Goal: Transaction & Acquisition: Obtain resource

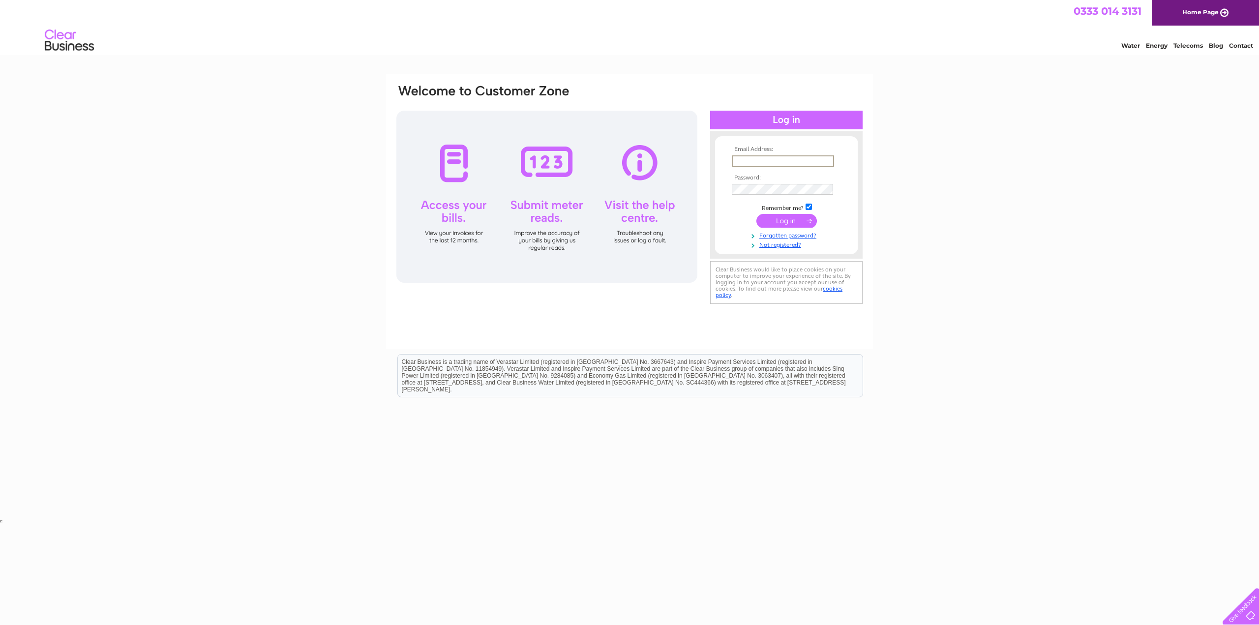
click at [784, 161] on input "text" at bounding box center [783, 161] width 102 height 12
type input "jane@oakwoodcooperage.co.uk"
click at [797, 221] on input "submit" at bounding box center [786, 220] width 60 height 14
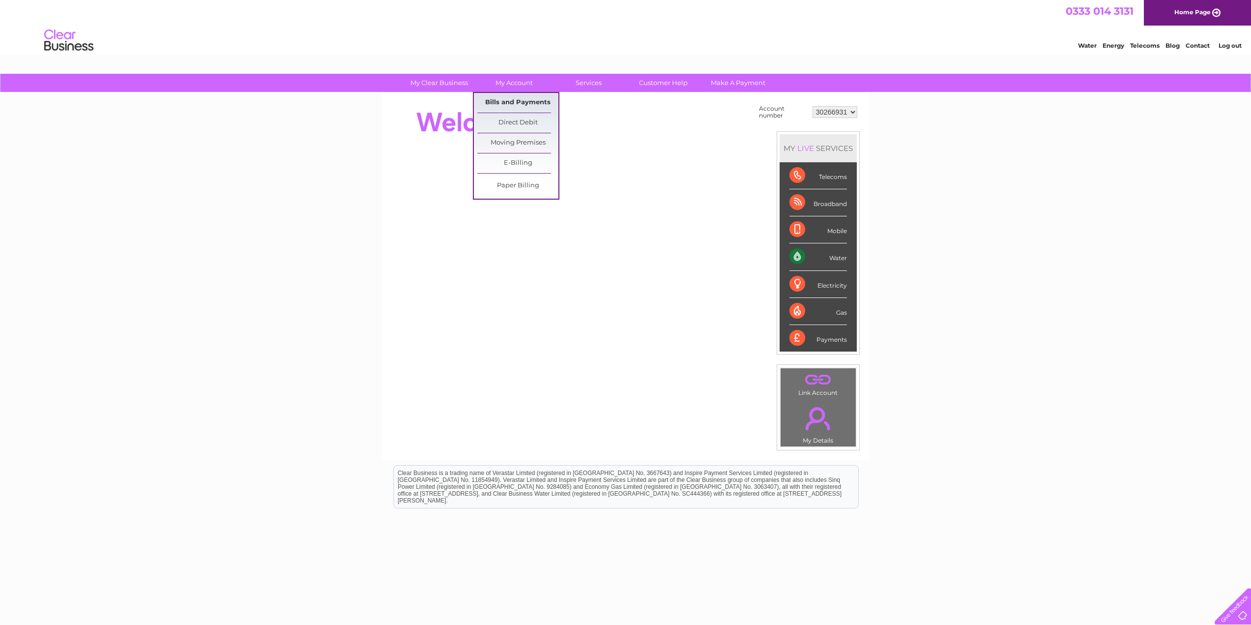
click at [528, 96] on link "Bills and Payments" at bounding box center [517, 103] width 81 height 20
click at [516, 106] on link "Bills and Payments" at bounding box center [517, 103] width 81 height 20
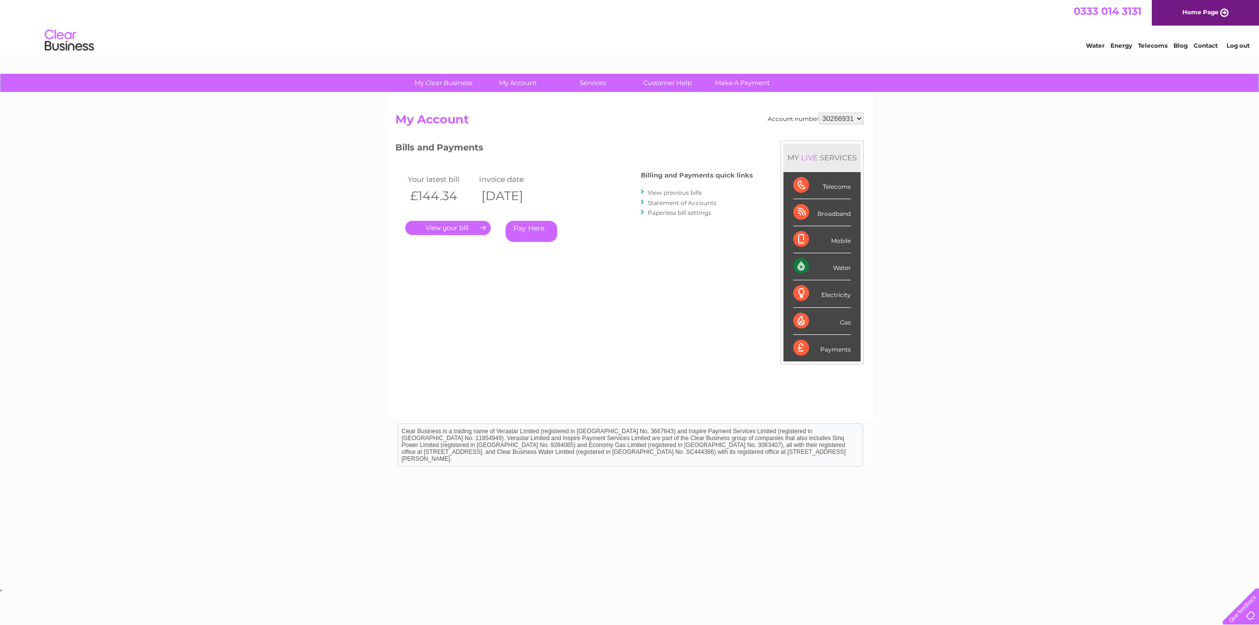
click at [476, 231] on link "." at bounding box center [448, 228] width 86 height 14
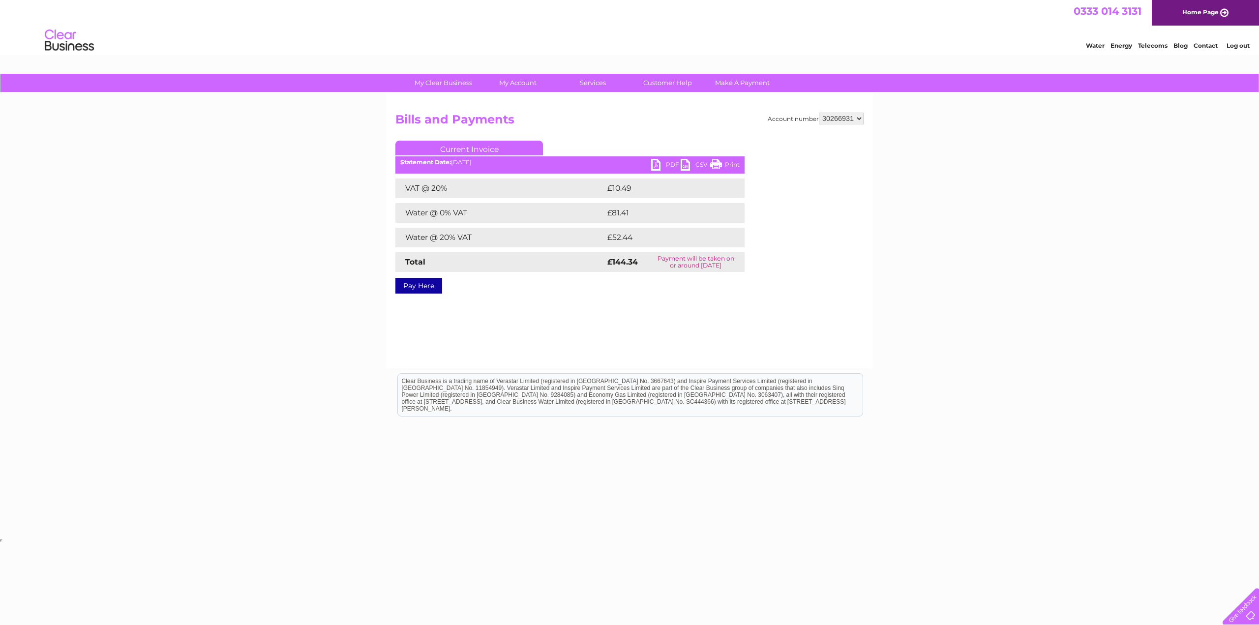
click at [665, 158] on ul "Current Invoice" at bounding box center [569, 150] width 349 height 18
click at [663, 165] on link "PDF" at bounding box center [666, 166] width 30 height 14
click at [497, 148] on link "Current Invoice" at bounding box center [469, 148] width 148 height 15
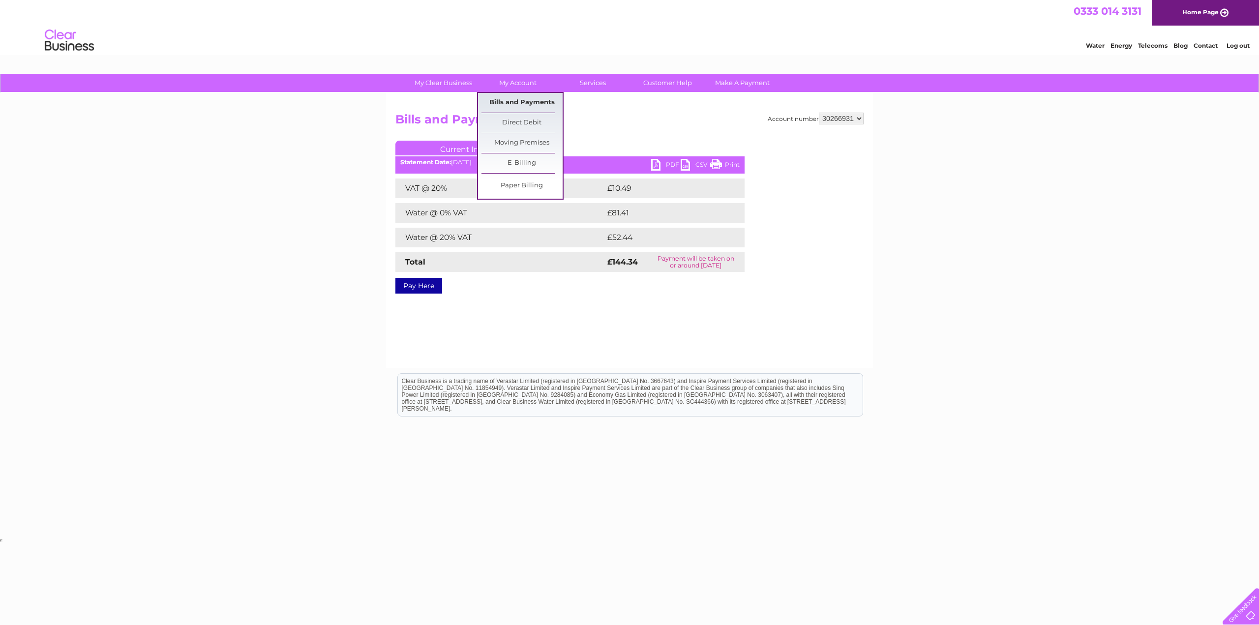
click at [524, 100] on link "Bills and Payments" at bounding box center [521, 103] width 81 height 20
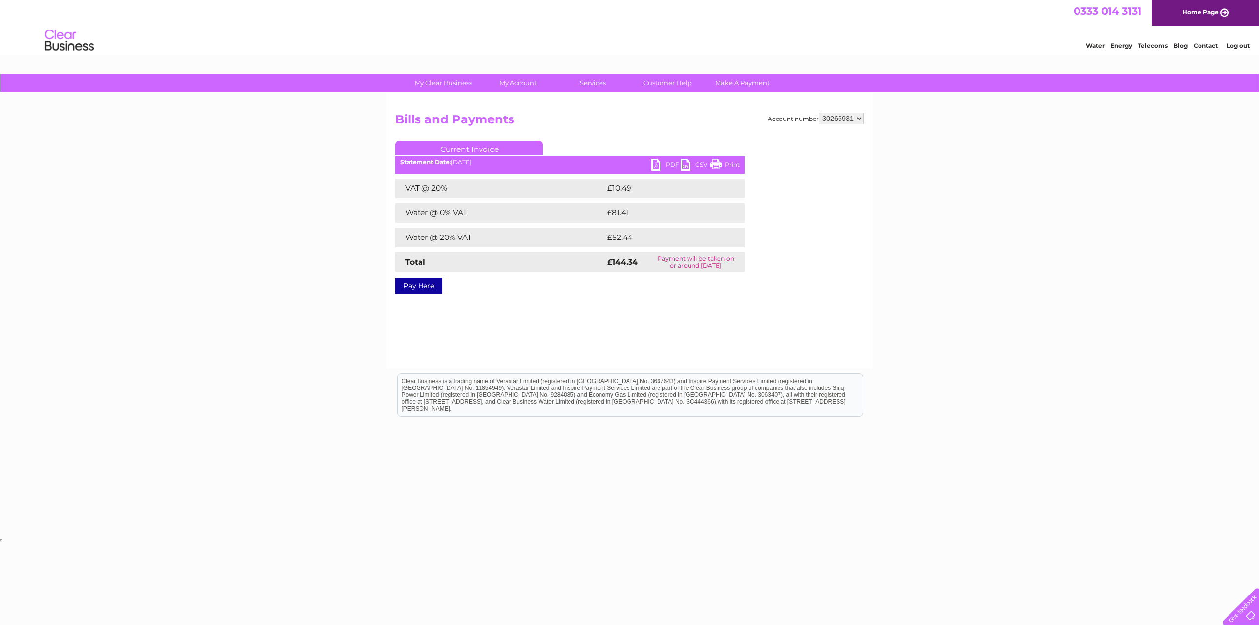
click at [476, 140] on div "Account number 30266931 Bills and Payments Current Invoice PDF CSV Print Total" at bounding box center [629, 202] width 468 height 178
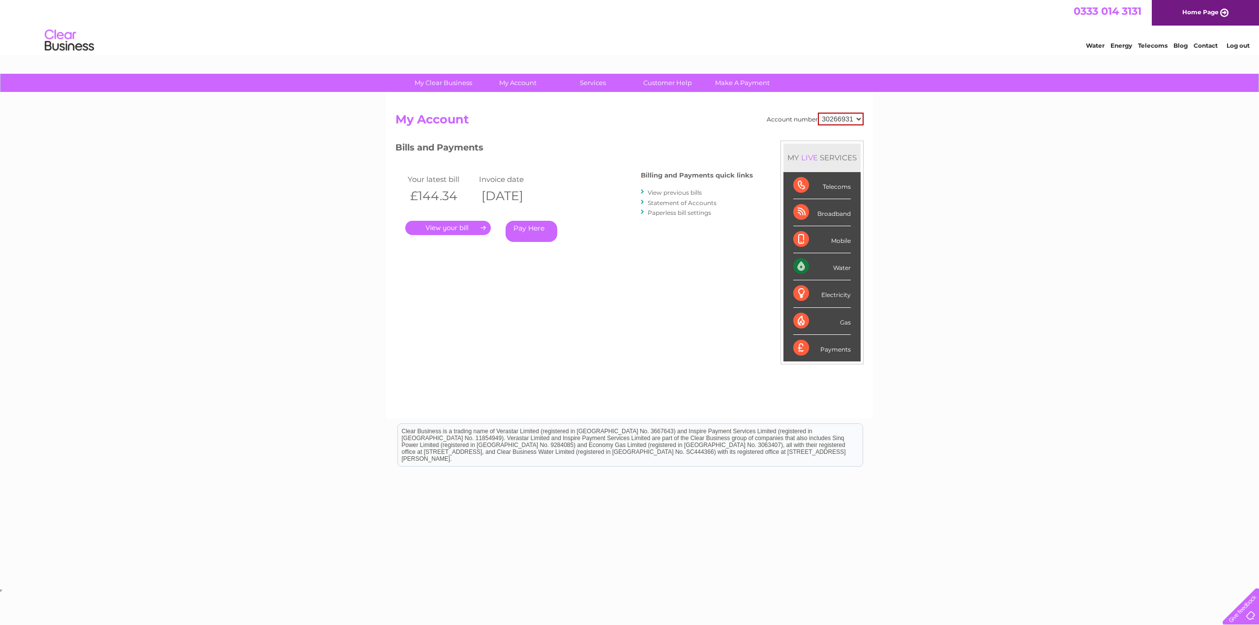
click at [458, 230] on link "." at bounding box center [448, 228] width 86 height 14
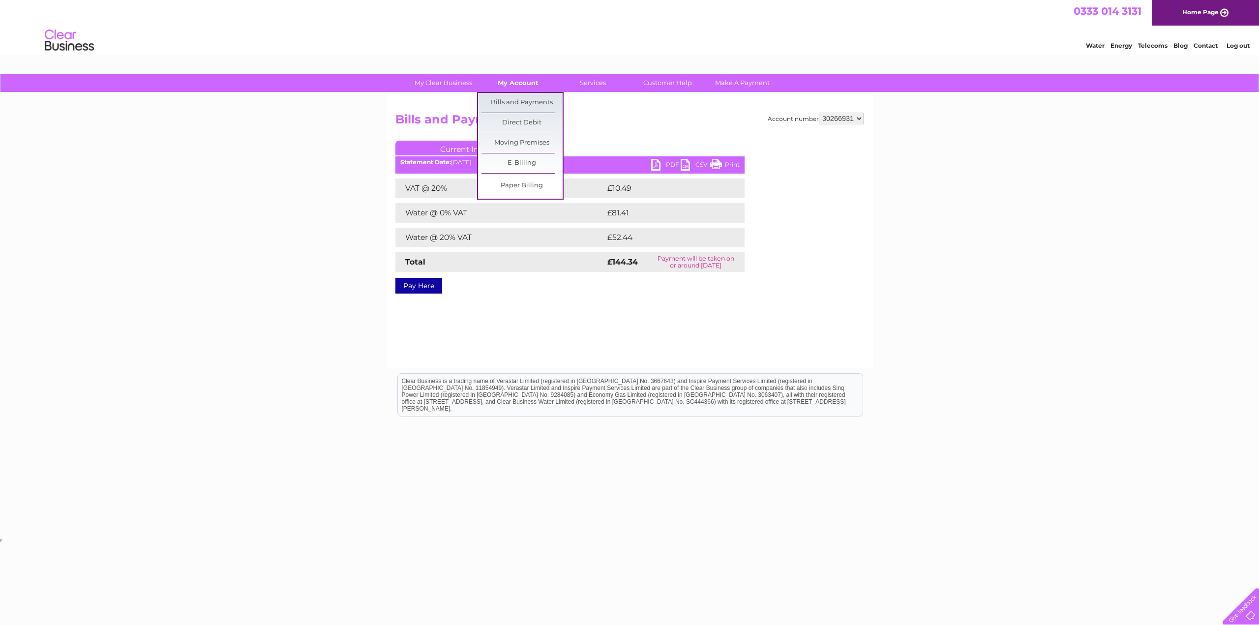
click at [512, 84] on link "My Account" at bounding box center [517, 83] width 81 height 18
click at [531, 104] on link "Bills and Payments" at bounding box center [521, 103] width 81 height 20
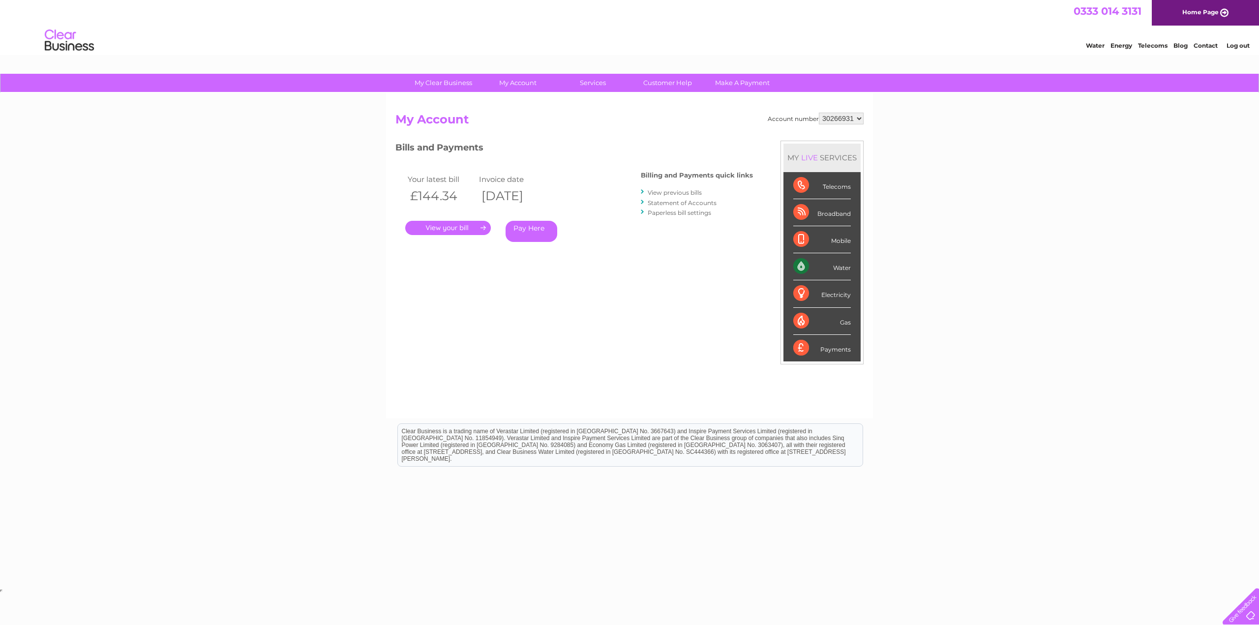
click at [688, 194] on link "View previous bills" at bounding box center [675, 192] width 54 height 7
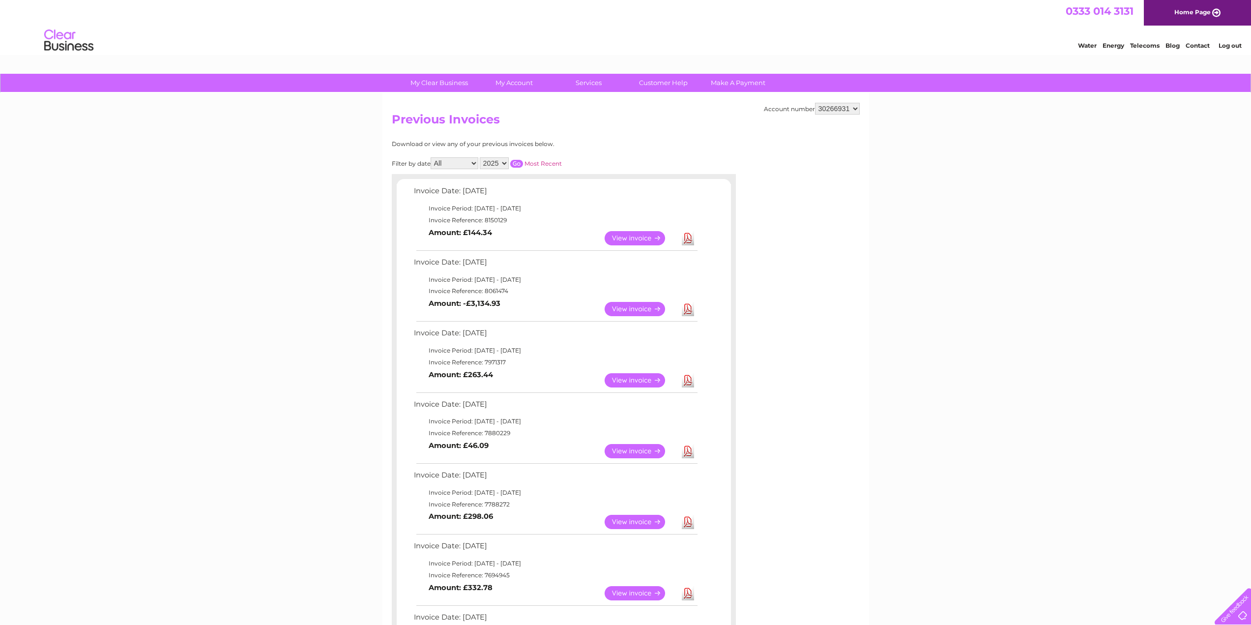
click at [823, 107] on select "30266931" at bounding box center [837, 109] width 45 height 12
click at [847, 111] on select "30266931" at bounding box center [837, 109] width 45 height 12
click at [525, 160] on link "E-Billing" at bounding box center [517, 163] width 81 height 20
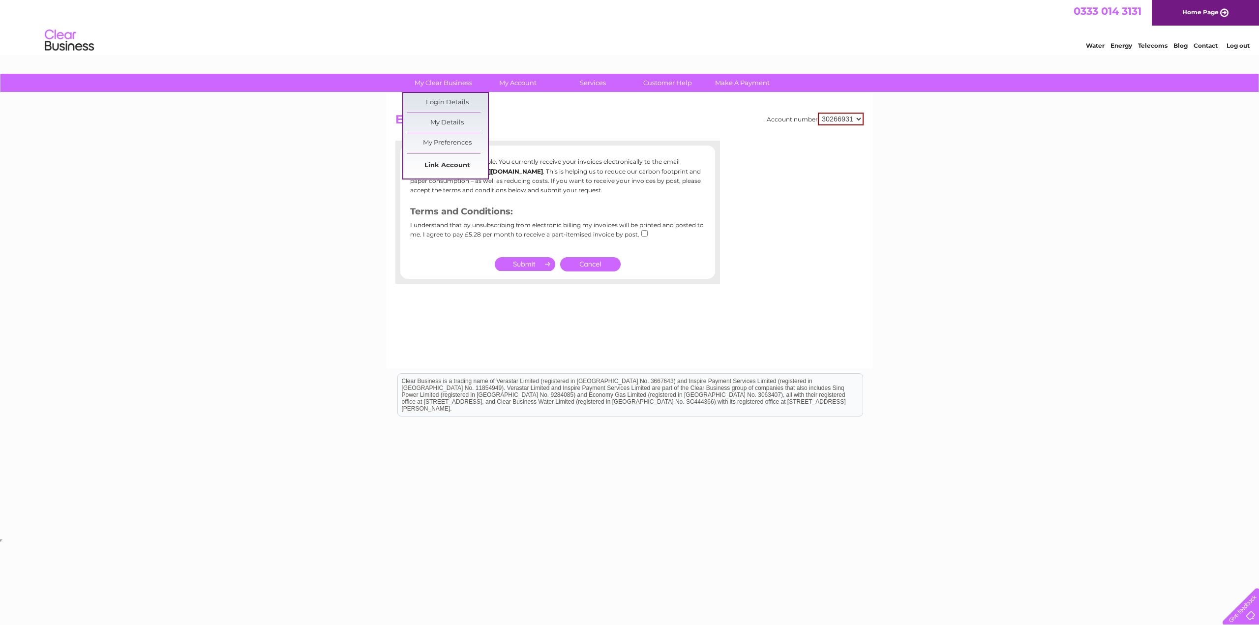
click at [462, 163] on link "Link Account" at bounding box center [447, 166] width 81 height 20
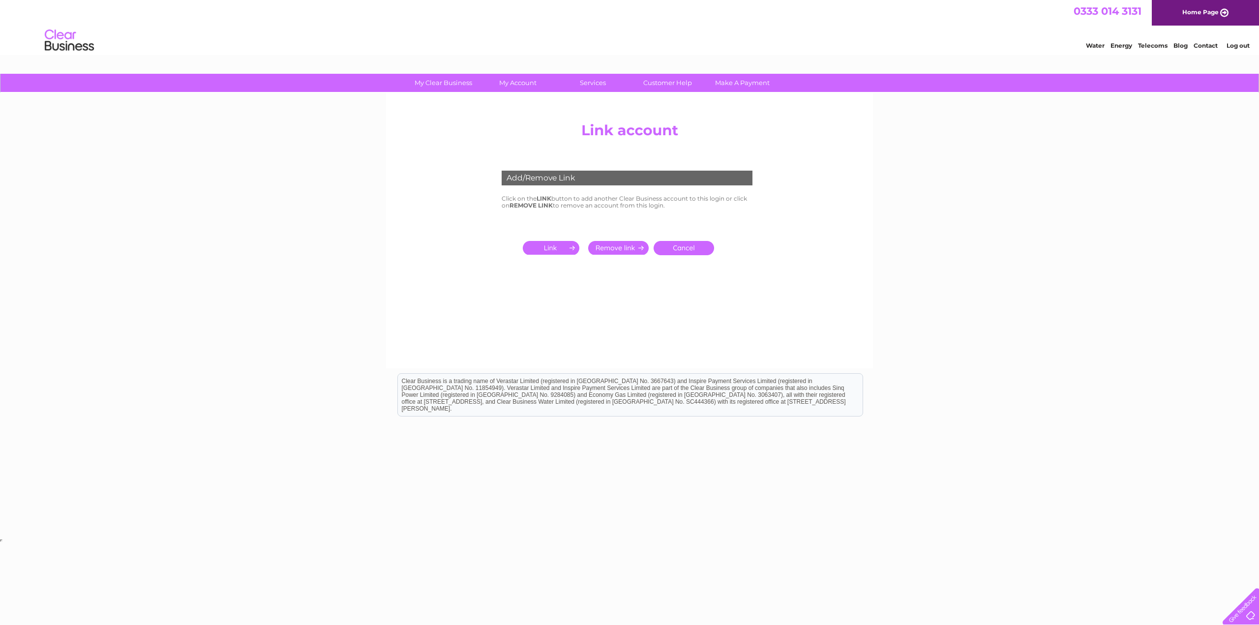
click at [561, 245] on input "submit" at bounding box center [553, 248] width 60 height 14
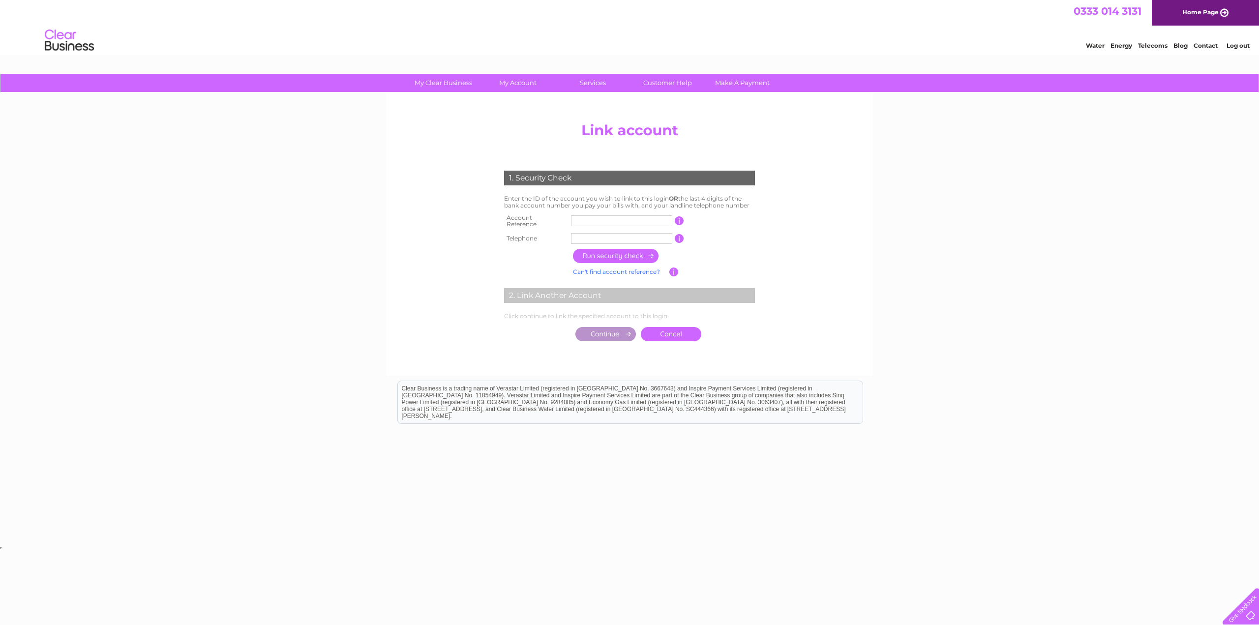
click at [625, 222] on input "text" at bounding box center [621, 220] width 101 height 11
type input "3126700"
click at [664, 236] on input "text" at bounding box center [621, 238] width 101 height 11
click at [635, 251] on input "button" at bounding box center [616, 256] width 87 height 14
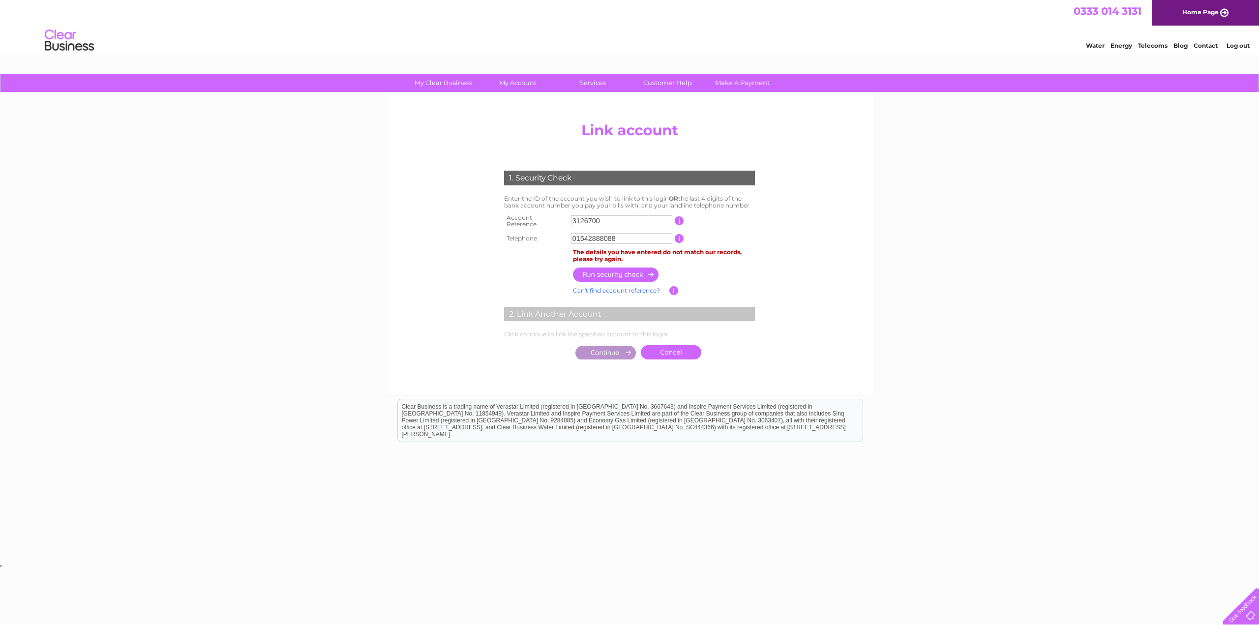
drag, startPoint x: 590, startPoint y: 234, endPoint x: 604, endPoint y: 234, distance: 13.8
click at [590, 234] on input "01542888088" at bounding box center [621, 238] width 101 height 11
click at [599, 268] on input "button" at bounding box center [616, 274] width 87 height 14
drag, startPoint x: 630, startPoint y: 236, endPoint x: 499, endPoint y: 236, distance: 131.3
click at [499, 236] on div "1. Security Check Enter the ID of the account you wish to link to this login OR…" at bounding box center [629, 263] width 296 height 204
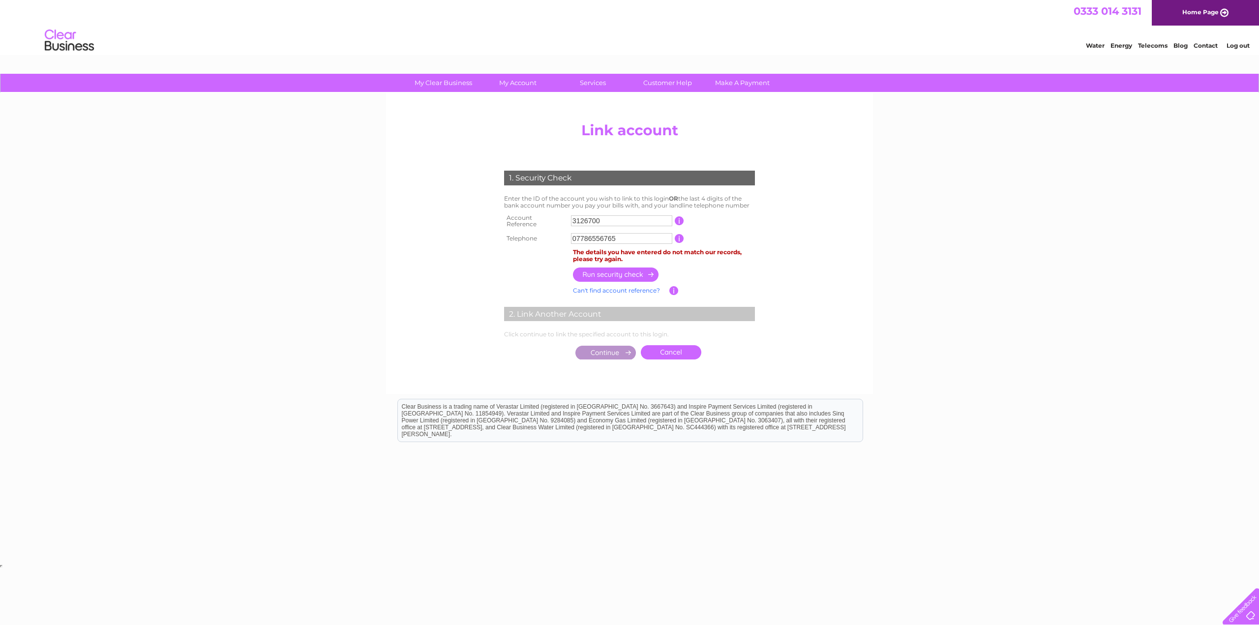
click at [649, 267] on input "button" at bounding box center [616, 274] width 87 height 14
drag, startPoint x: 667, startPoint y: 235, endPoint x: 435, endPoint y: 229, distance: 231.7
click at [435, 229] on center "Add/Remove Link Click on the LINK button to add another Clear Business account …" at bounding box center [629, 251] width 468 height 266
type input "01542888088"
click at [597, 273] on input "button" at bounding box center [616, 274] width 87 height 14
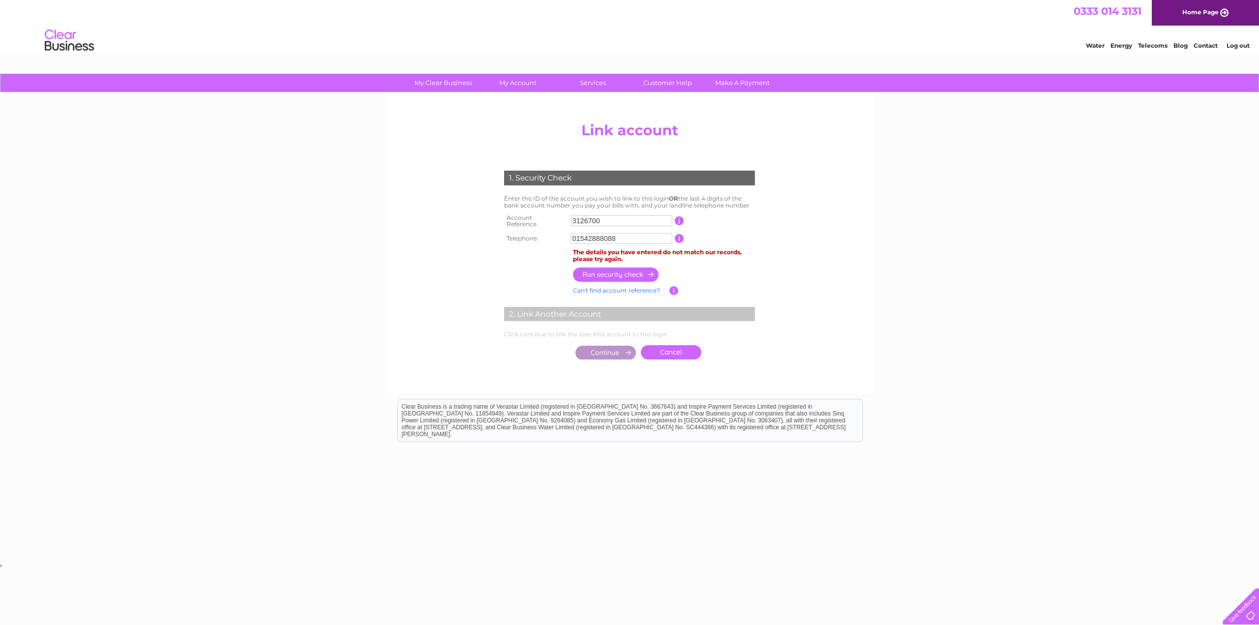
click at [464, 245] on center "Add/Remove Link Click on the LINK button to add another Clear Business account …" at bounding box center [629, 251] width 468 height 266
drag, startPoint x: 621, startPoint y: 223, endPoint x: 440, endPoint y: 211, distance: 180.8
click at [444, 214] on center "Add/Remove Link Click on the LINK button to add another Clear Business account …" at bounding box center [629, 251] width 468 height 266
type input "9"
click at [504, 58] on html "0333 014 3131 Home Page Water Energy Telecoms Blog Contact Log out" at bounding box center [629, 29] width 1259 height 58
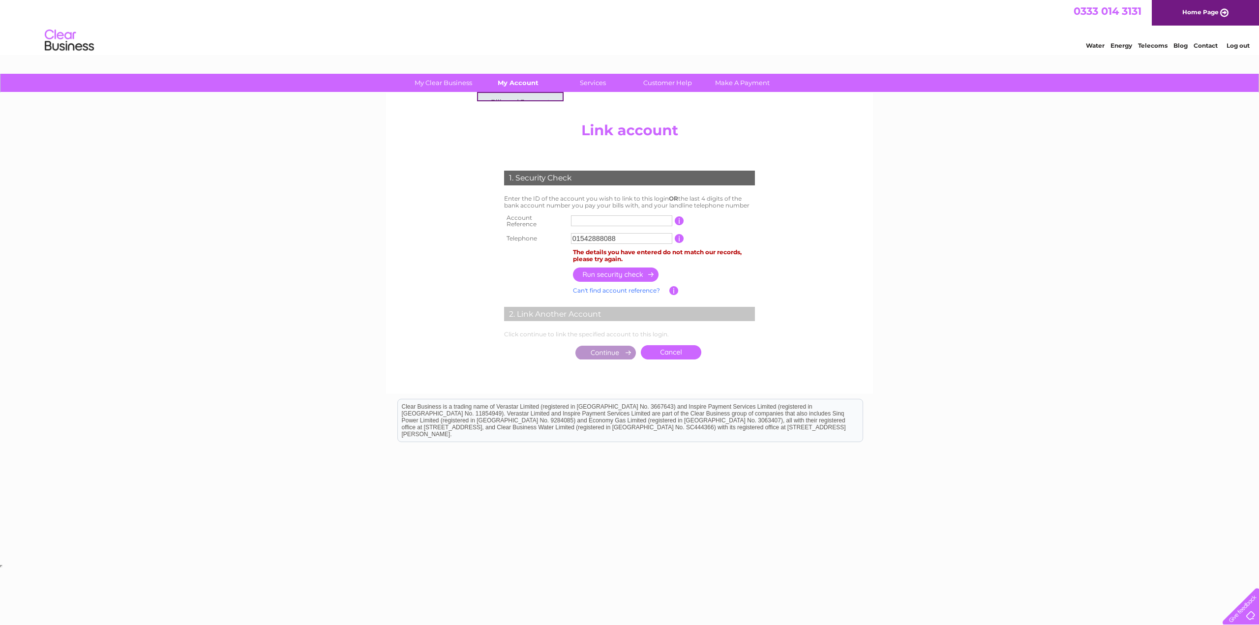
click at [508, 78] on link "My Account" at bounding box center [517, 83] width 81 height 18
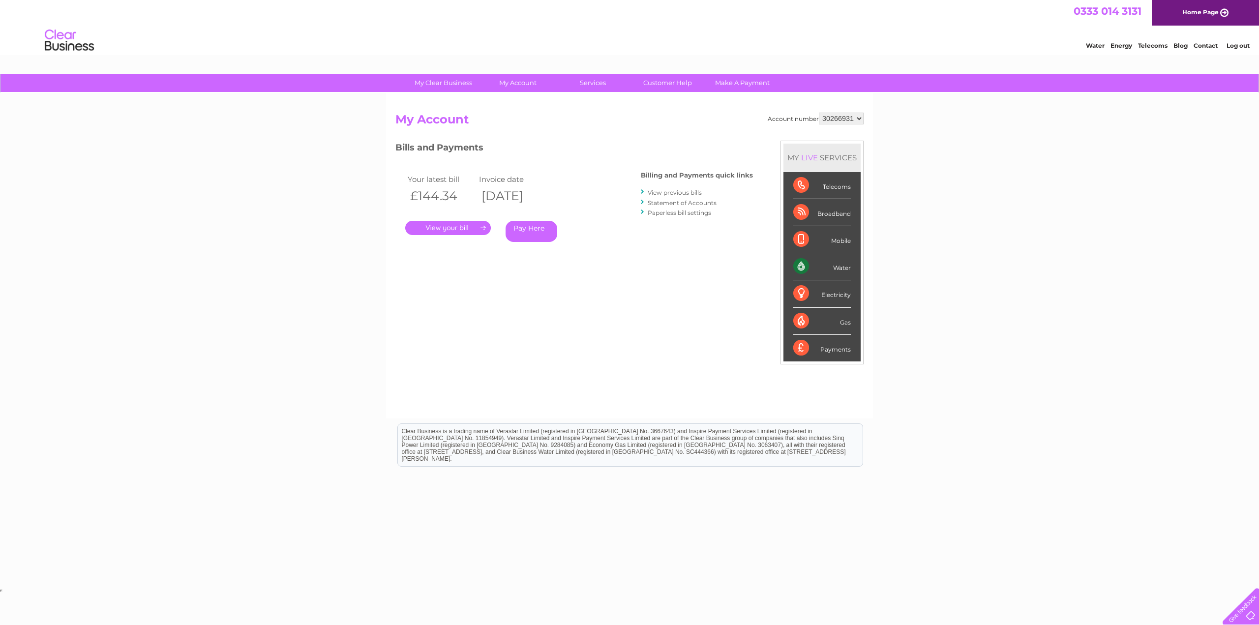
click at [661, 193] on link "View previous bills" at bounding box center [675, 192] width 54 height 7
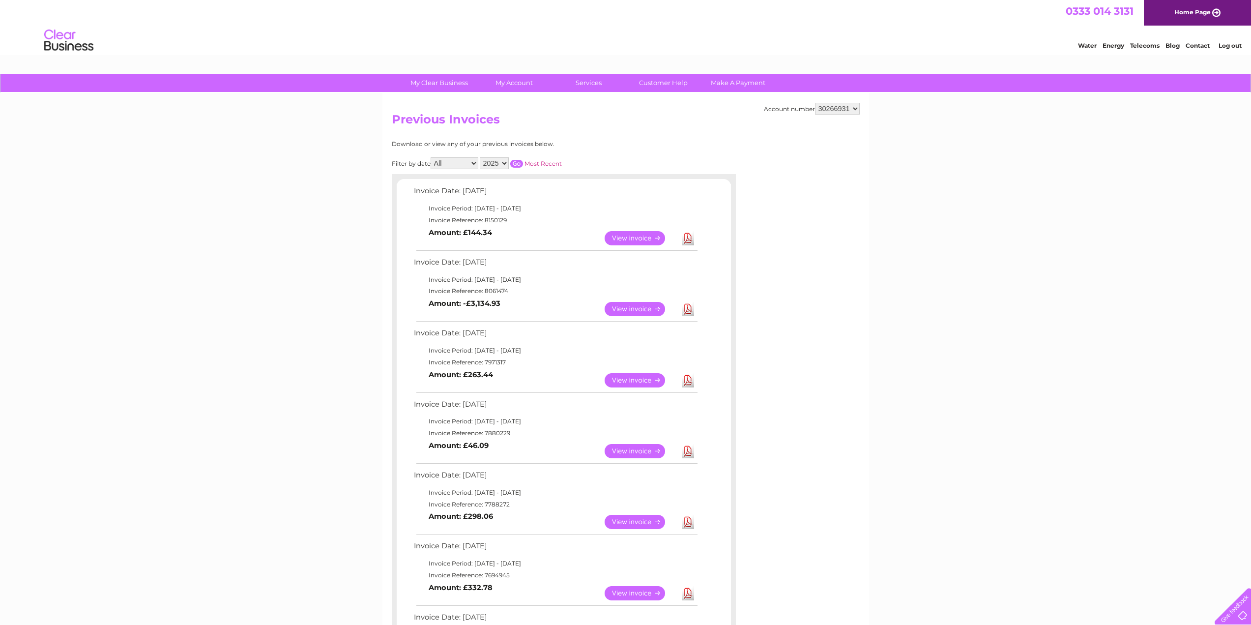
click at [644, 312] on link "View" at bounding box center [641, 309] width 72 height 14
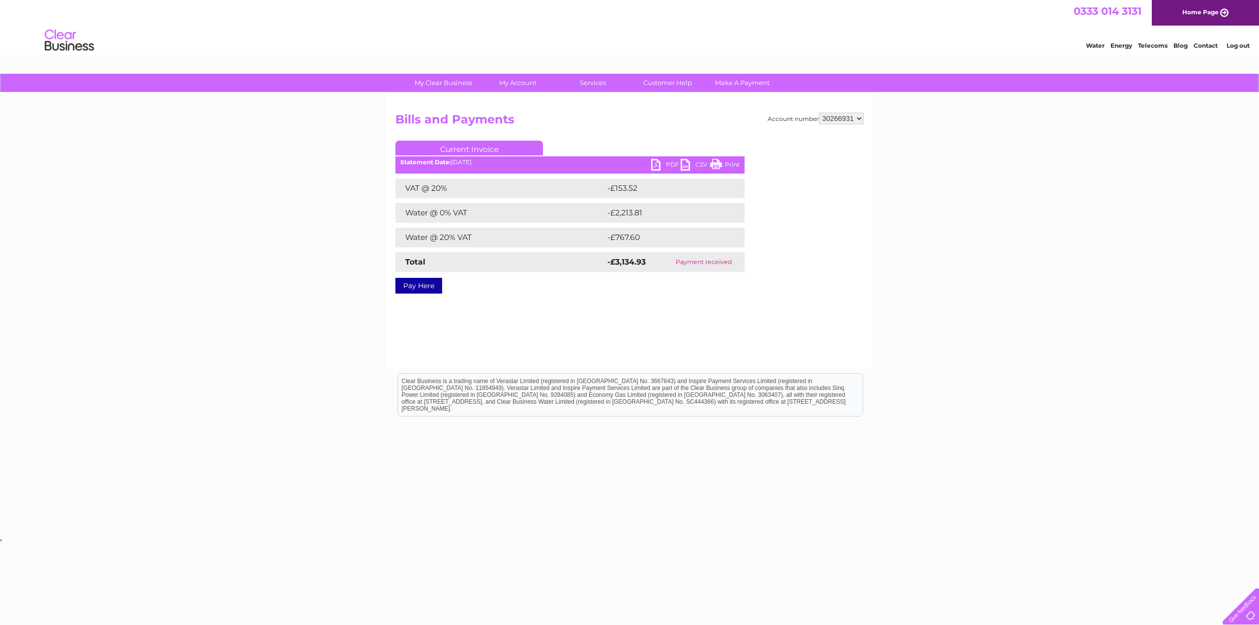
click at [662, 164] on link "PDF" at bounding box center [666, 166] width 30 height 14
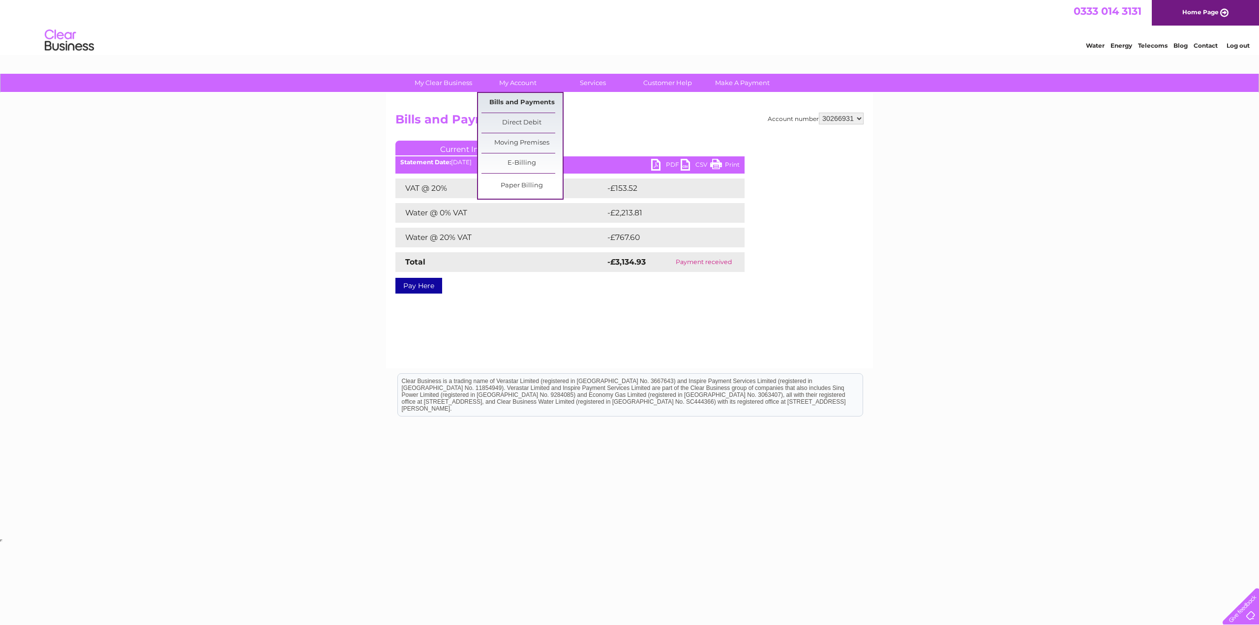
click at [530, 105] on link "Bills and Payments" at bounding box center [521, 103] width 81 height 20
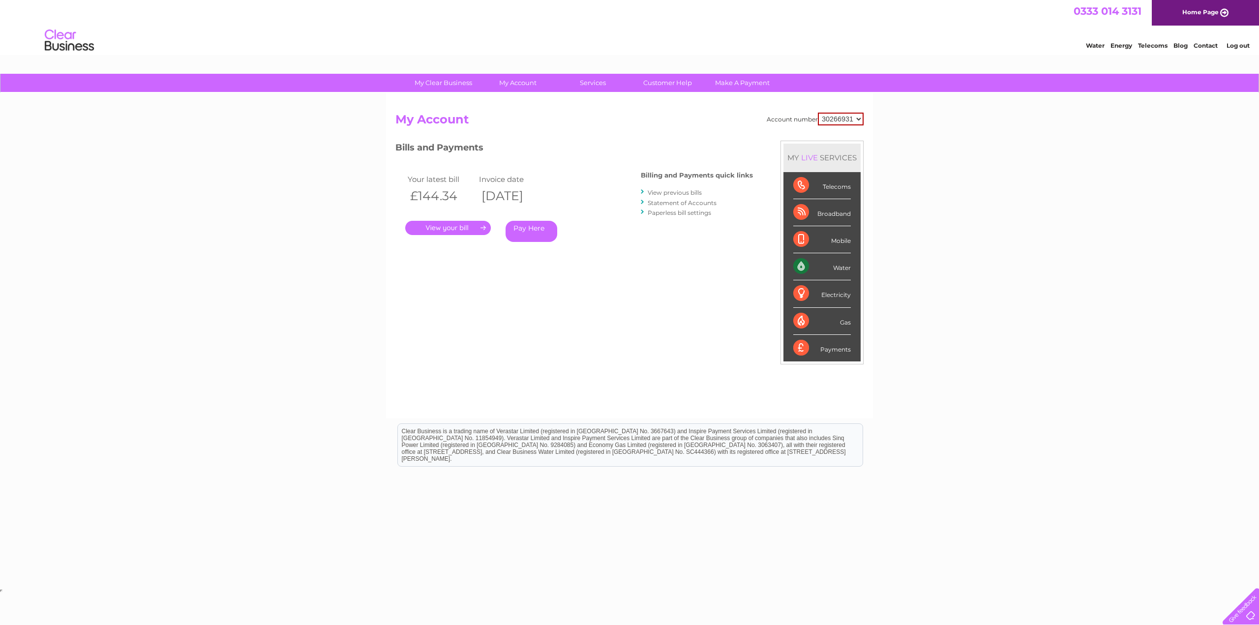
click at [668, 195] on link "View previous bills" at bounding box center [675, 192] width 54 height 7
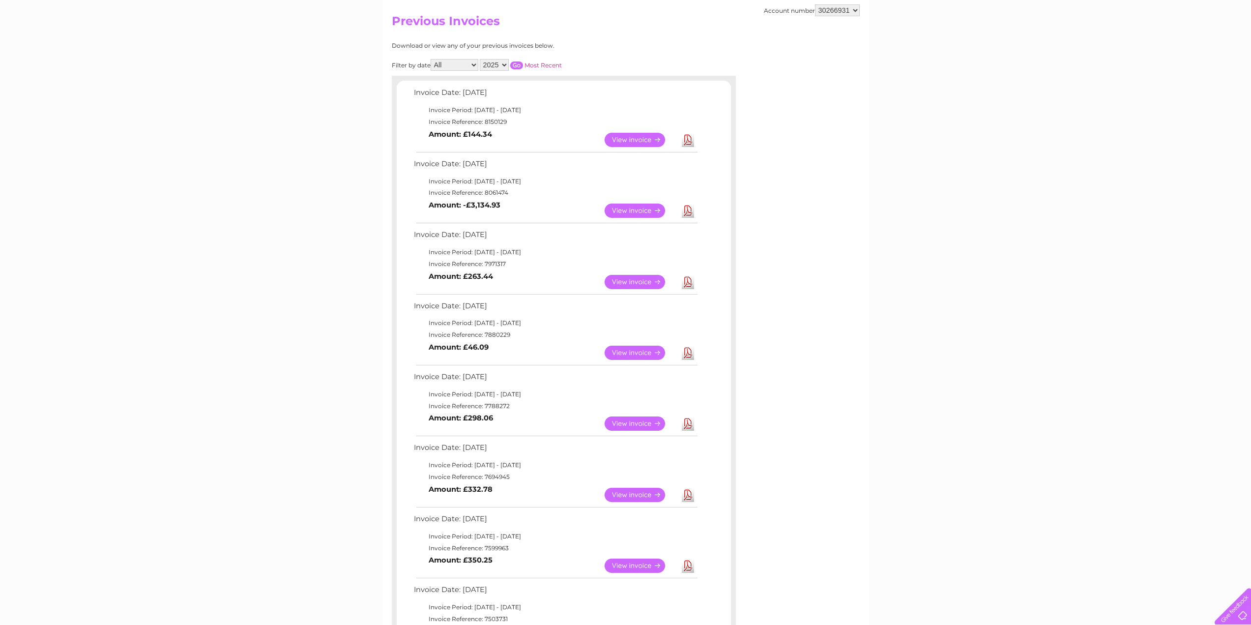
scroll to position [148, 0]
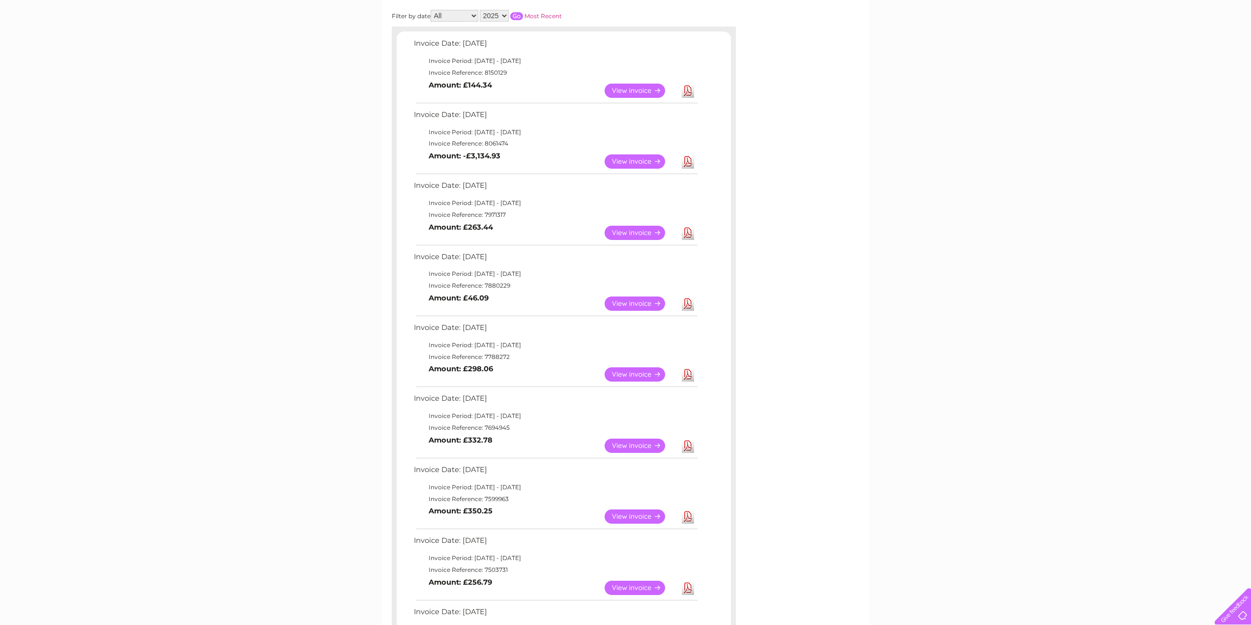
click at [643, 159] on link "View" at bounding box center [641, 161] width 72 height 14
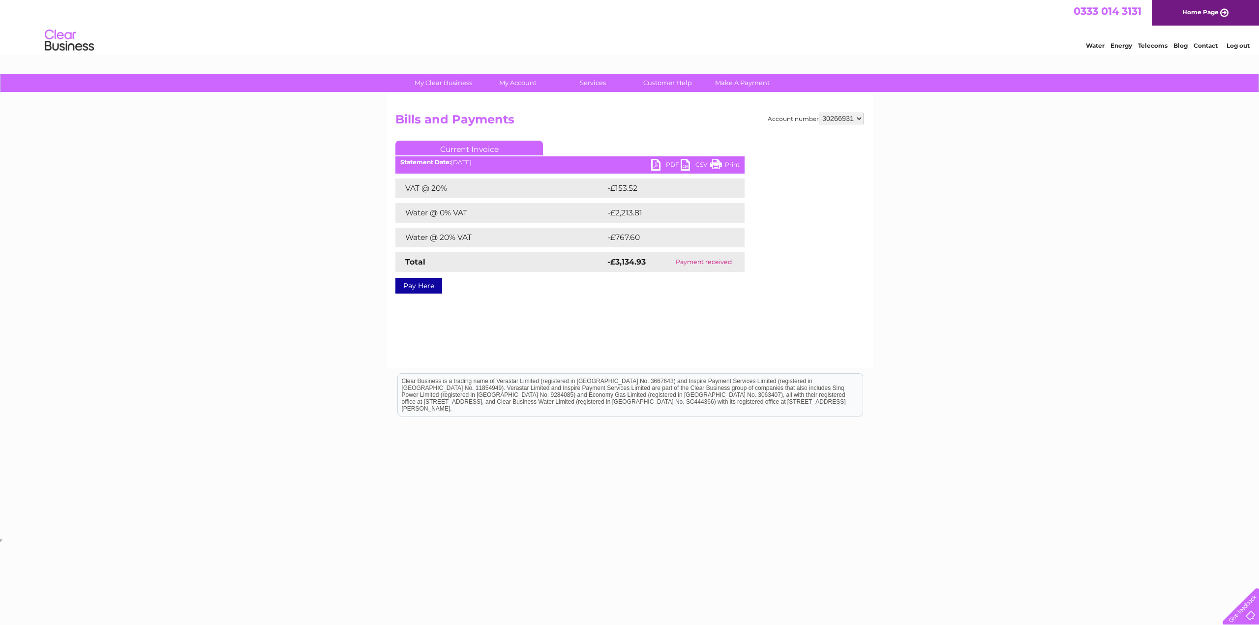
click at [661, 163] on link "PDF" at bounding box center [666, 166] width 30 height 14
click at [508, 75] on link "My Account" at bounding box center [517, 83] width 81 height 18
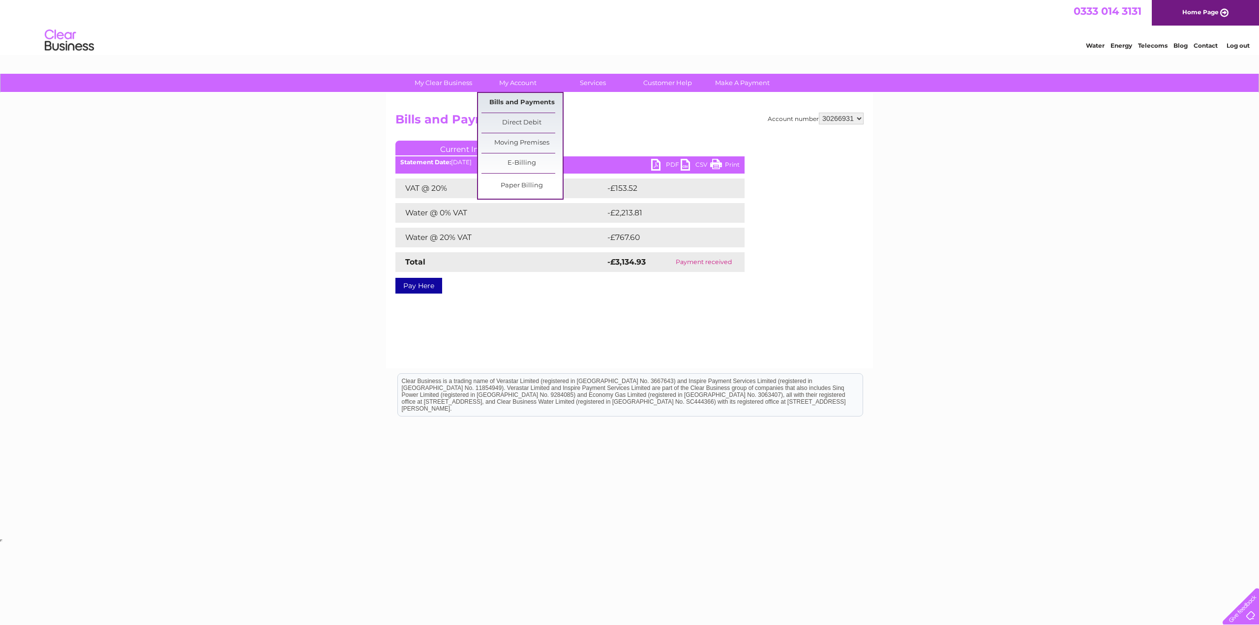
click at [525, 105] on link "Bills and Payments" at bounding box center [521, 103] width 81 height 20
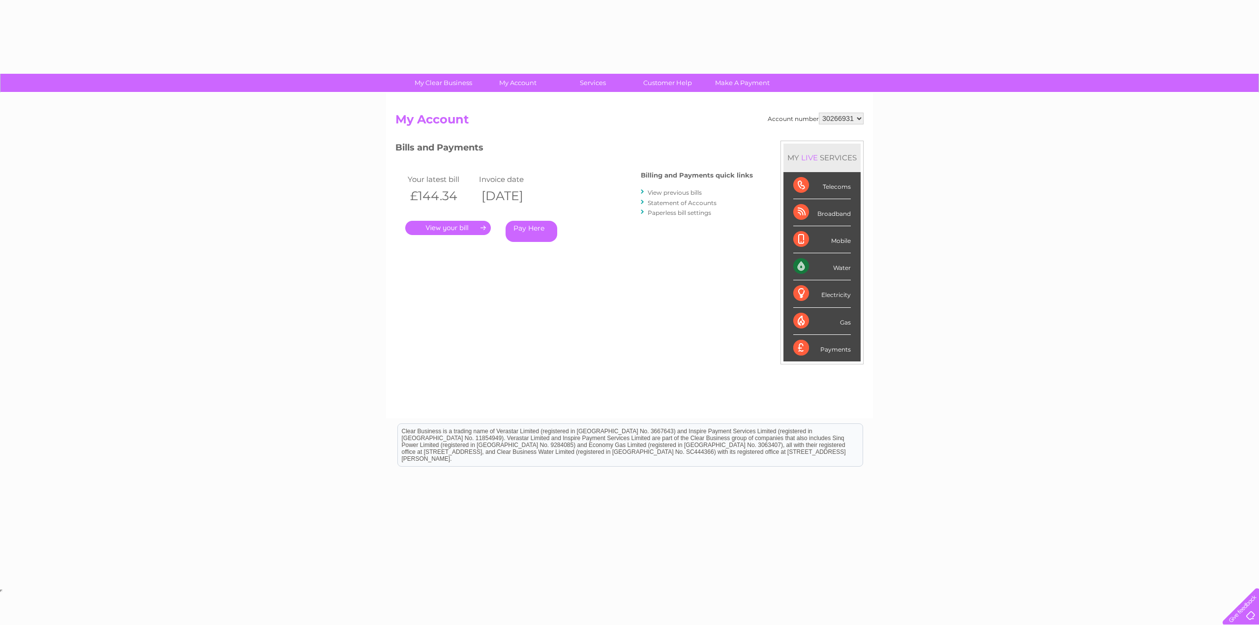
click at [663, 193] on link "View previous bills" at bounding box center [675, 192] width 54 height 7
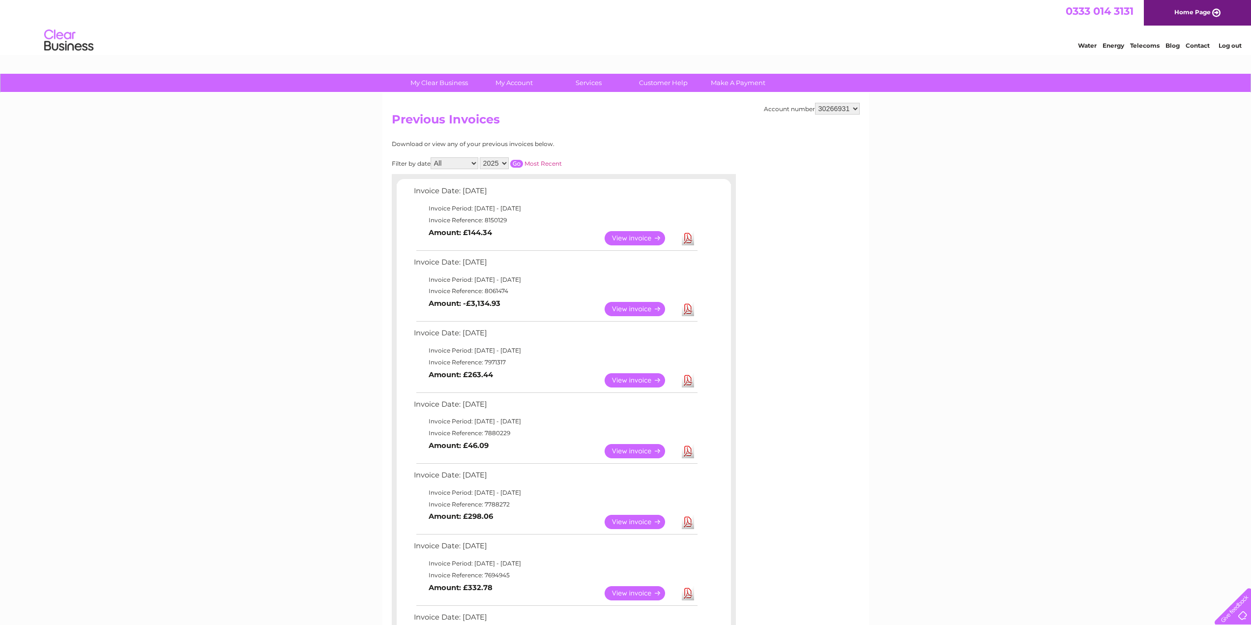
click at [640, 237] on link "View" at bounding box center [641, 238] width 72 height 14
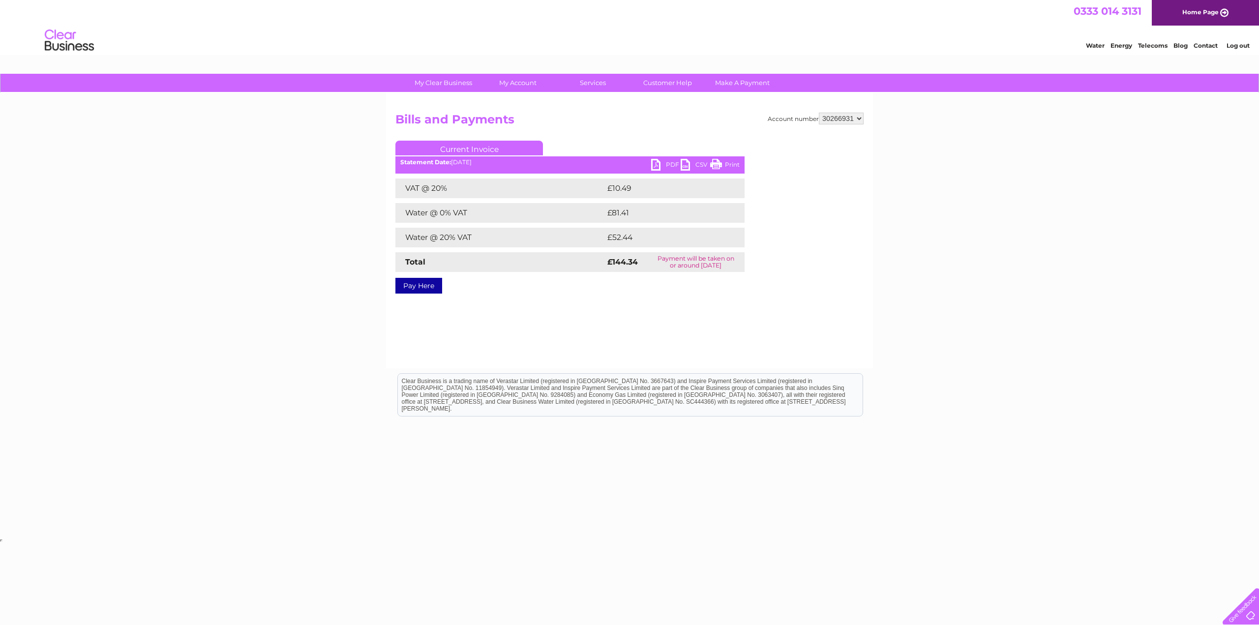
click at [653, 168] on link "PDF" at bounding box center [666, 166] width 30 height 14
click at [501, 88] on link "My Account" at bounding box center [517, 83] width 81 height 18
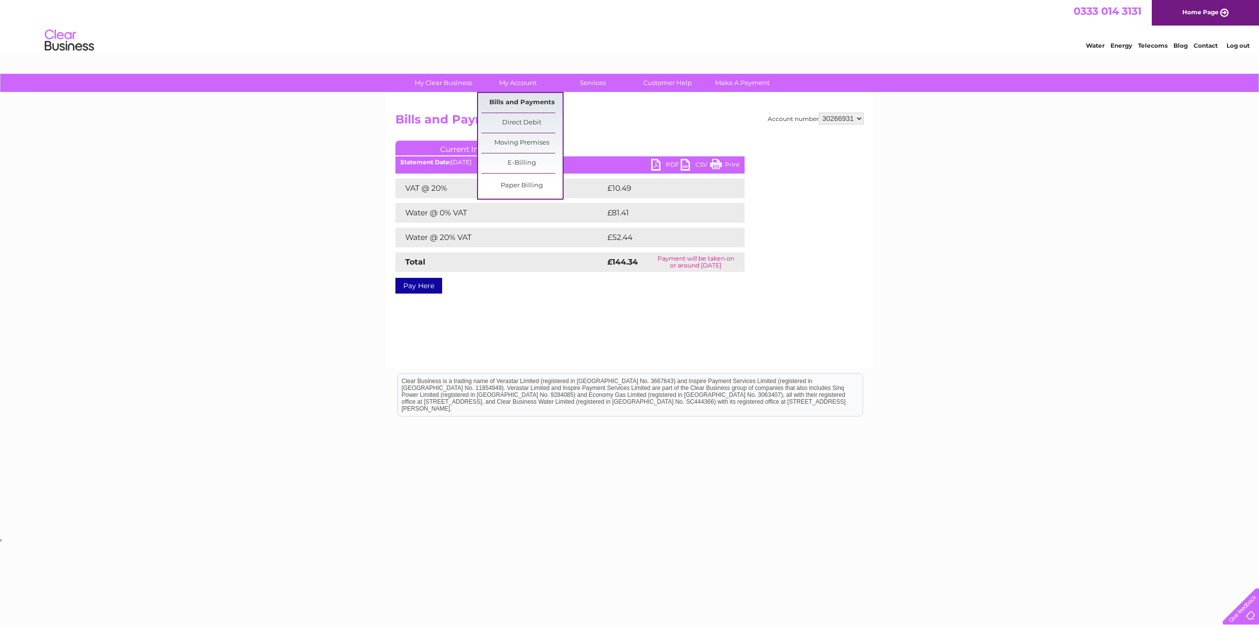
click at [519, 103] on link "Bills and Payments" at bounding box center [521, 103] width 81 height 20
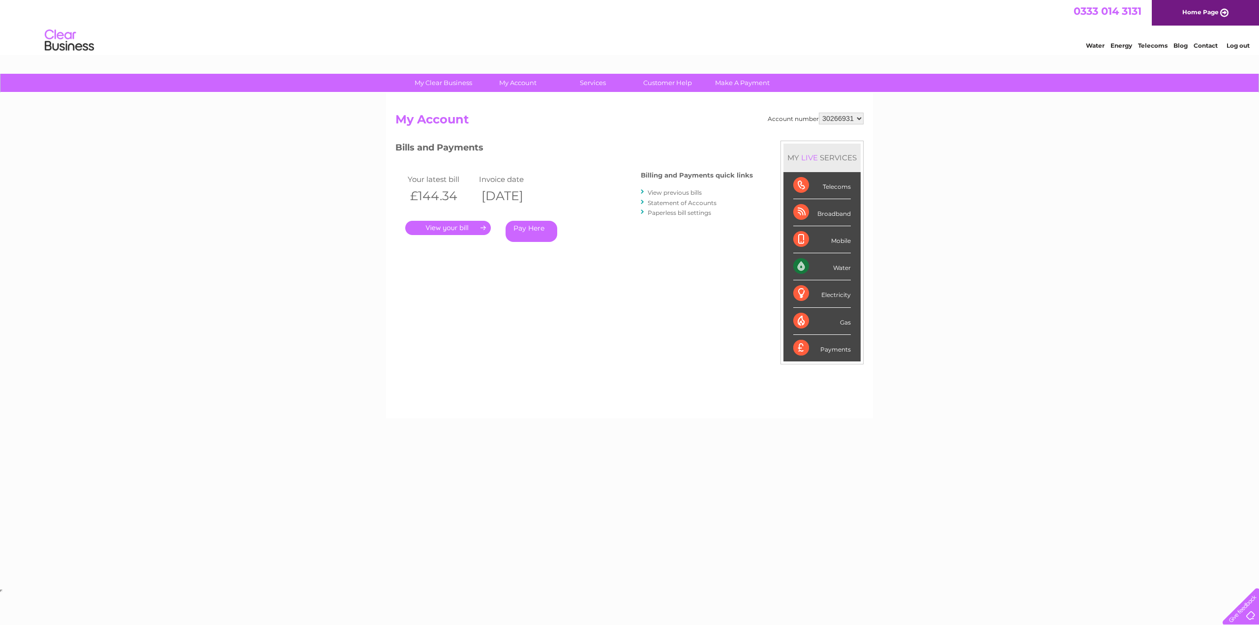
click at [676, 192] on link "View previous bills" at bounding box center [675, 192] width 54 height 7
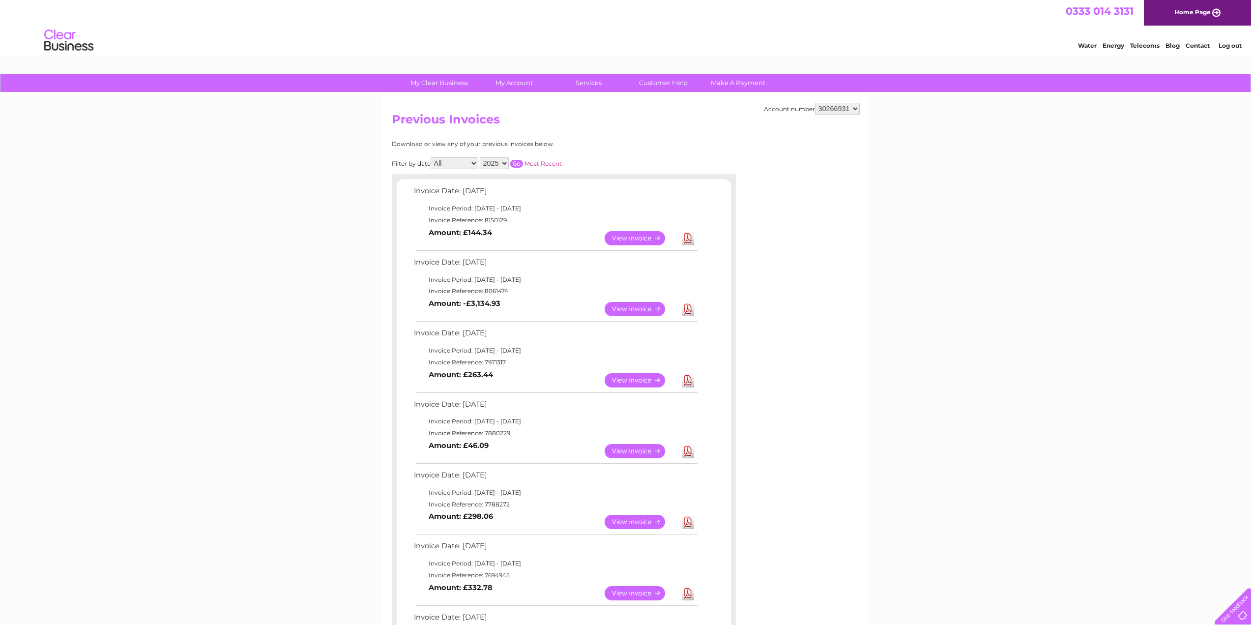
click at [640, 305] on link "View" at bounding box center [641, 309] width 72 height 14
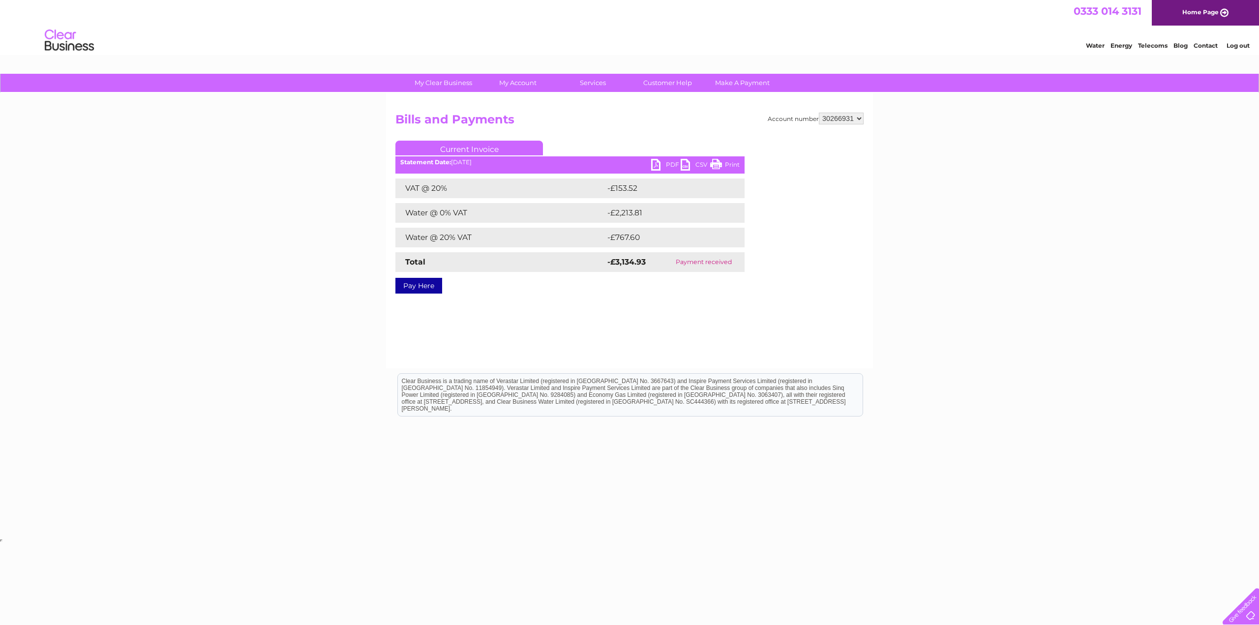
click at [668, 160] on link "PDF" at bounding box center [666, 166] width 30 height 14
click at [524, 88] on link "My Account" at bounding box center [517, 83] width 81 height 18
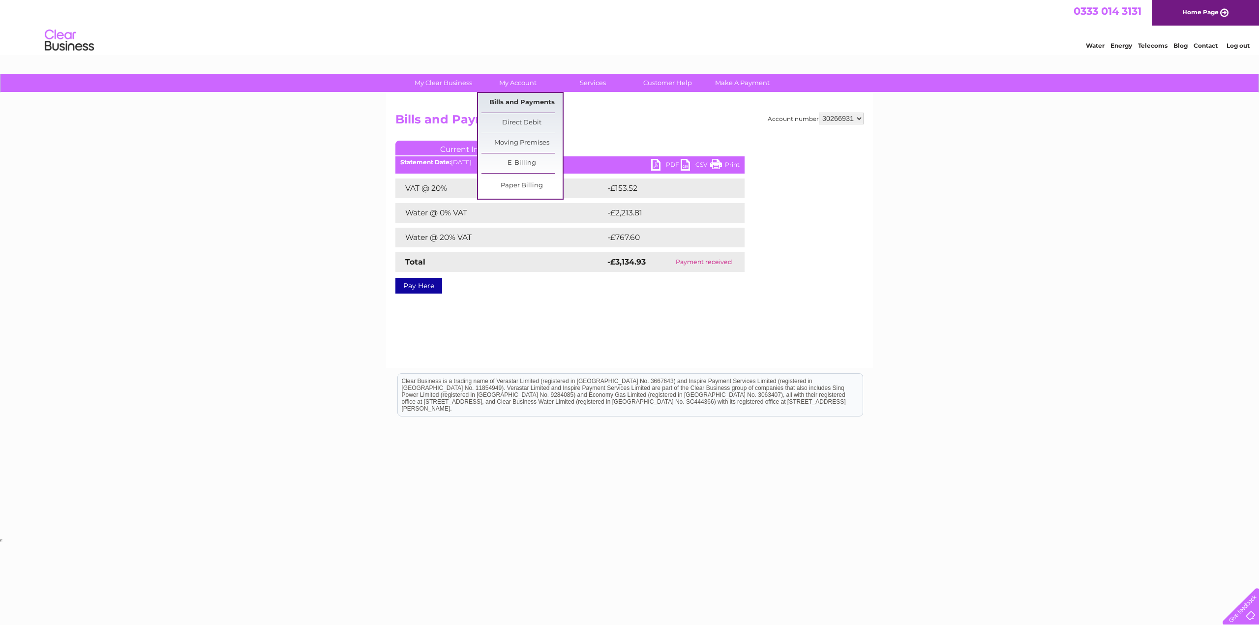
click at [526, 102] on link "Bills and Payments" at bounding box center [521, 103] width 81 height 20
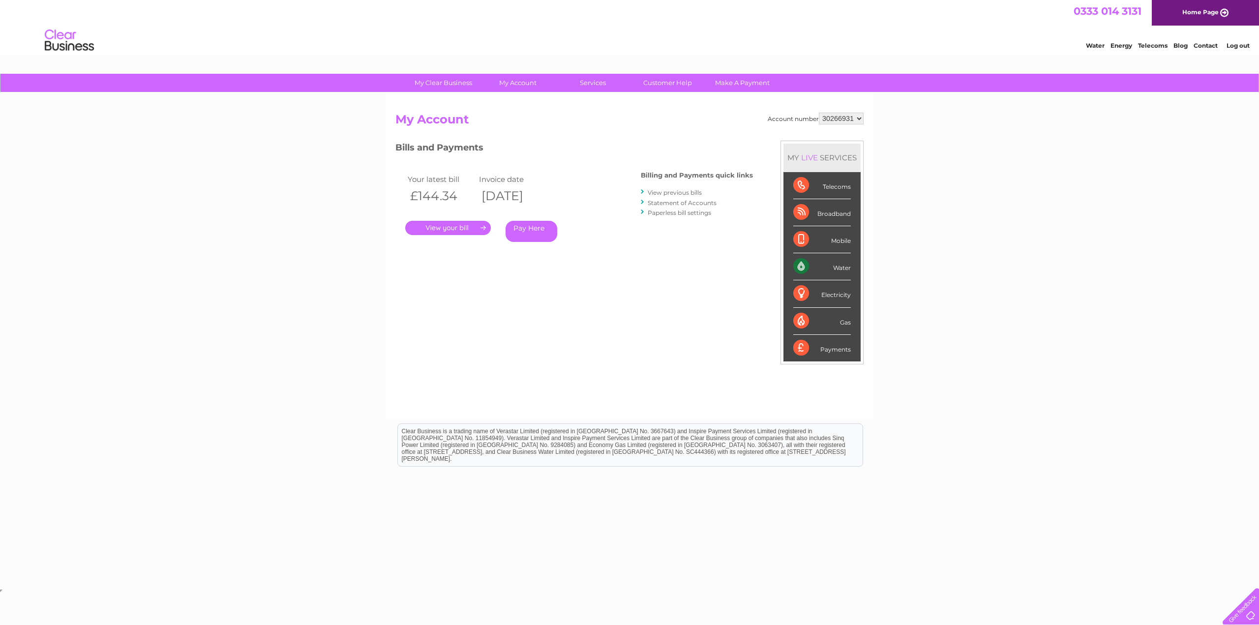
click at [687, 191] on link "View previous bills" at bounding box center [675, 192] width 54 height 7
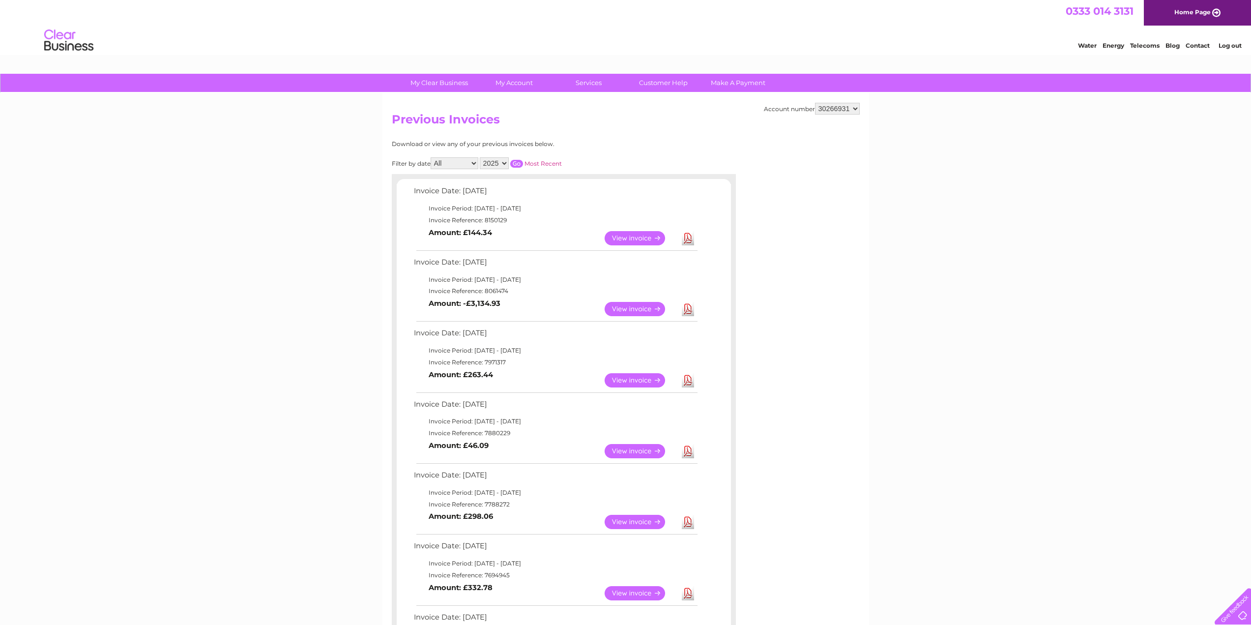
scroll to position [49, 0]
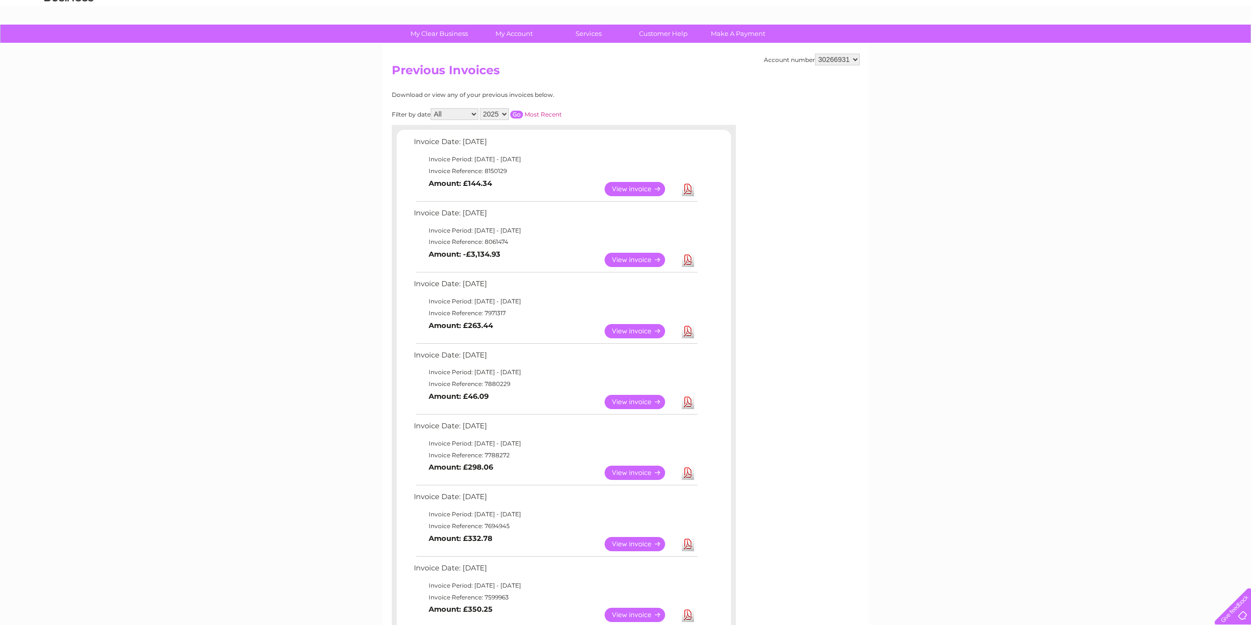
click at [641, 333] on link "View" at bounding box center [641, 331] width 72 height 14
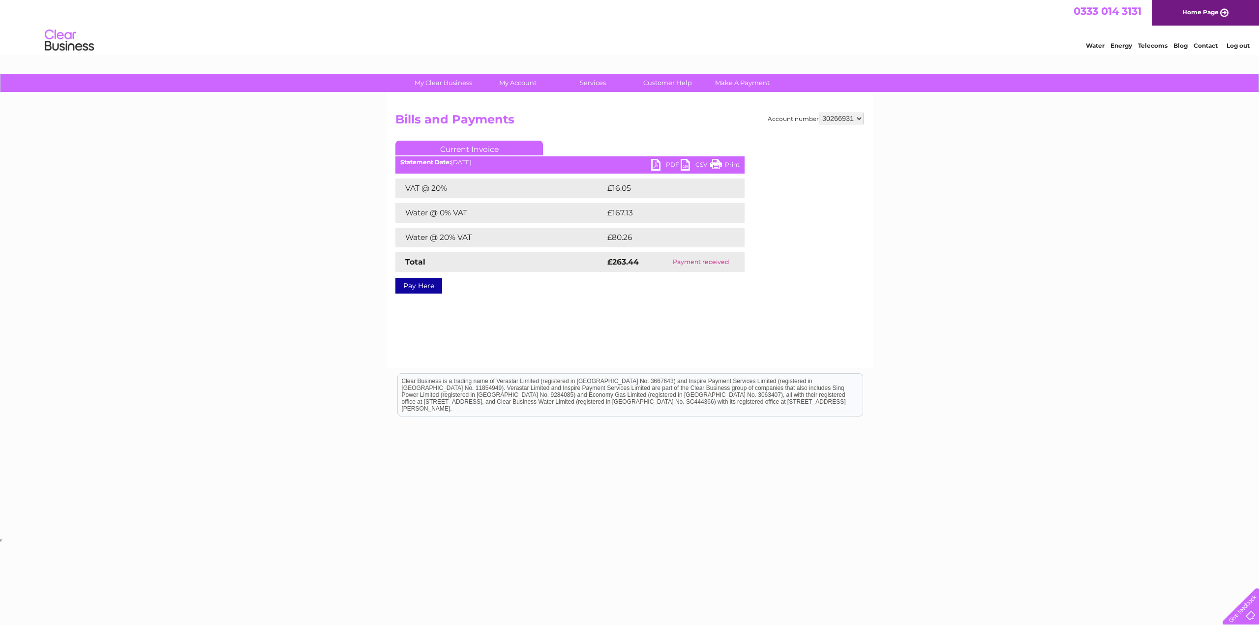
click at [662, 163] on link "PDF" at bounding box center [666, 166] width 30 height 14
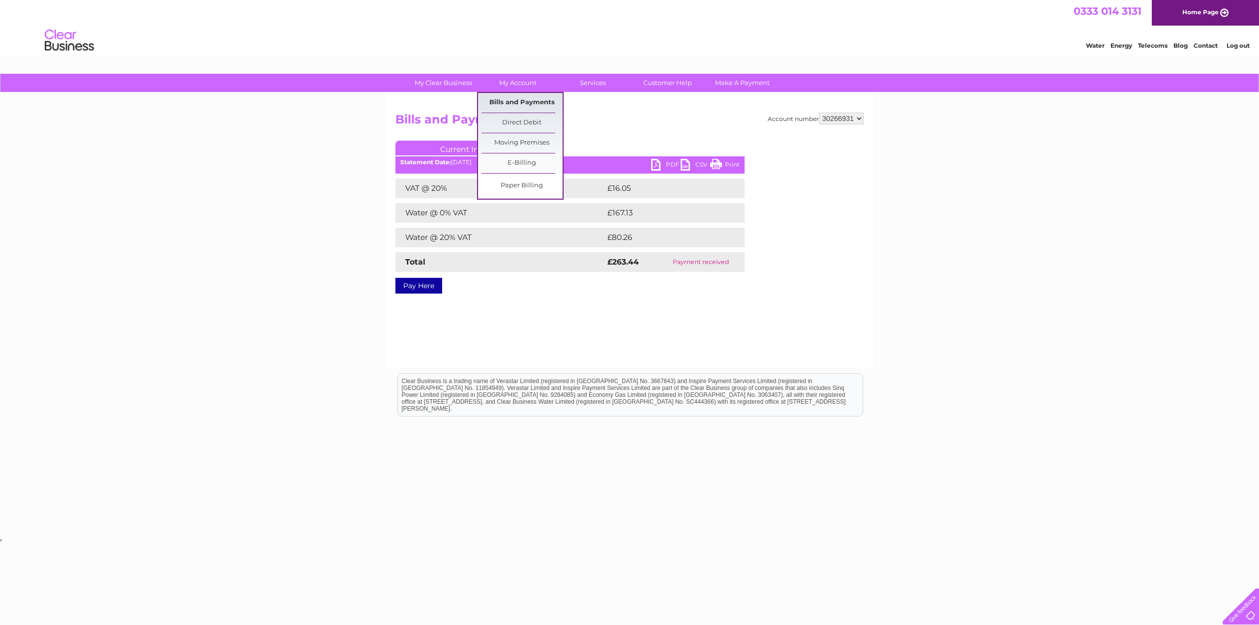
click at [525, 97] on link "Bills and Payments" at bounding box center [521, 103] width 81 height 20
click at [523, 96] on link "Bills and Payments" at bounding box center [521, 103] width 81 height 20
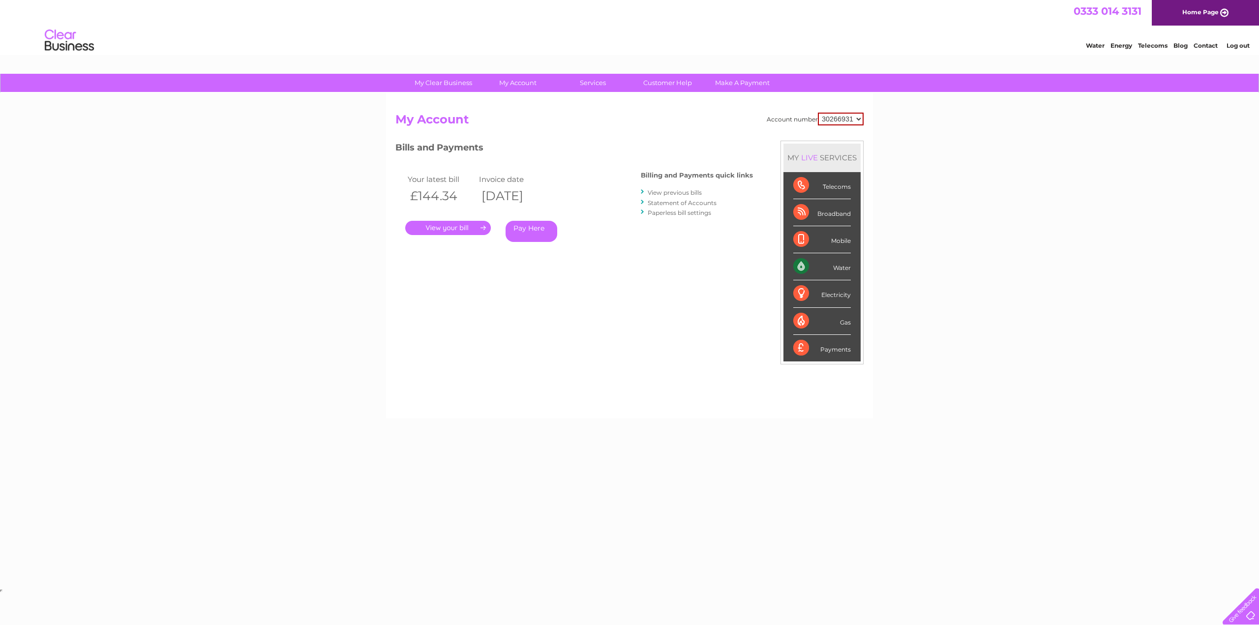
click at [656, 195] on link "View previous bills" at bounding box center [675, 192] width 54 height 7
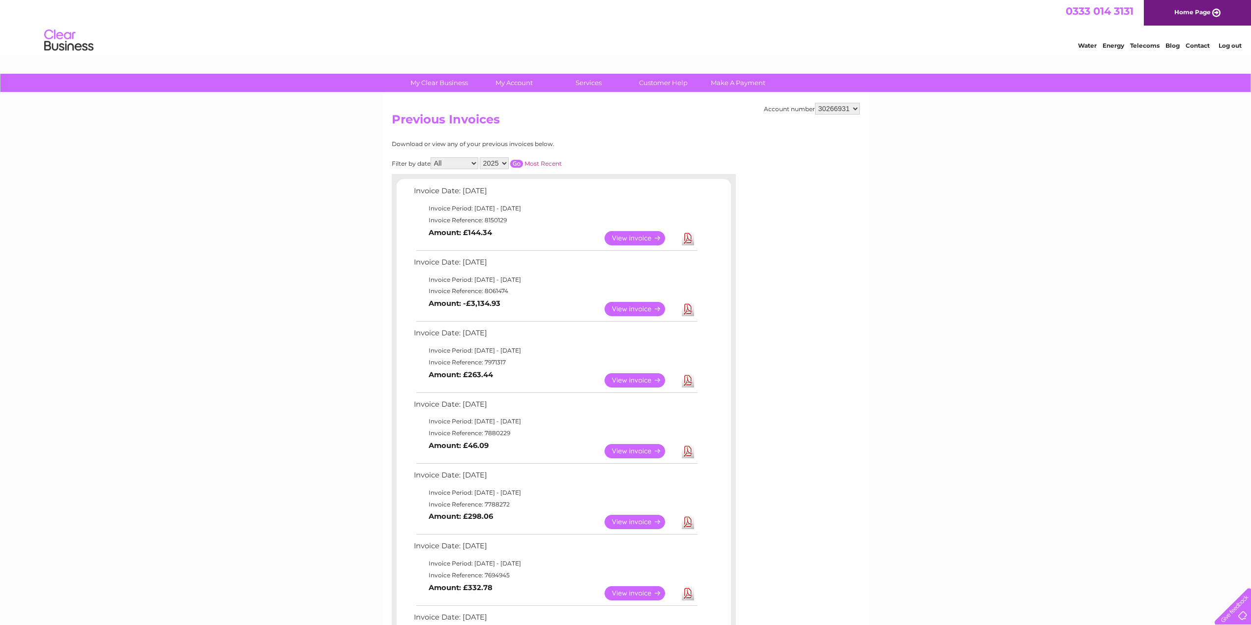
click at [646, 310] on link "View" at bounding box center [641, 309] width 72 height 14
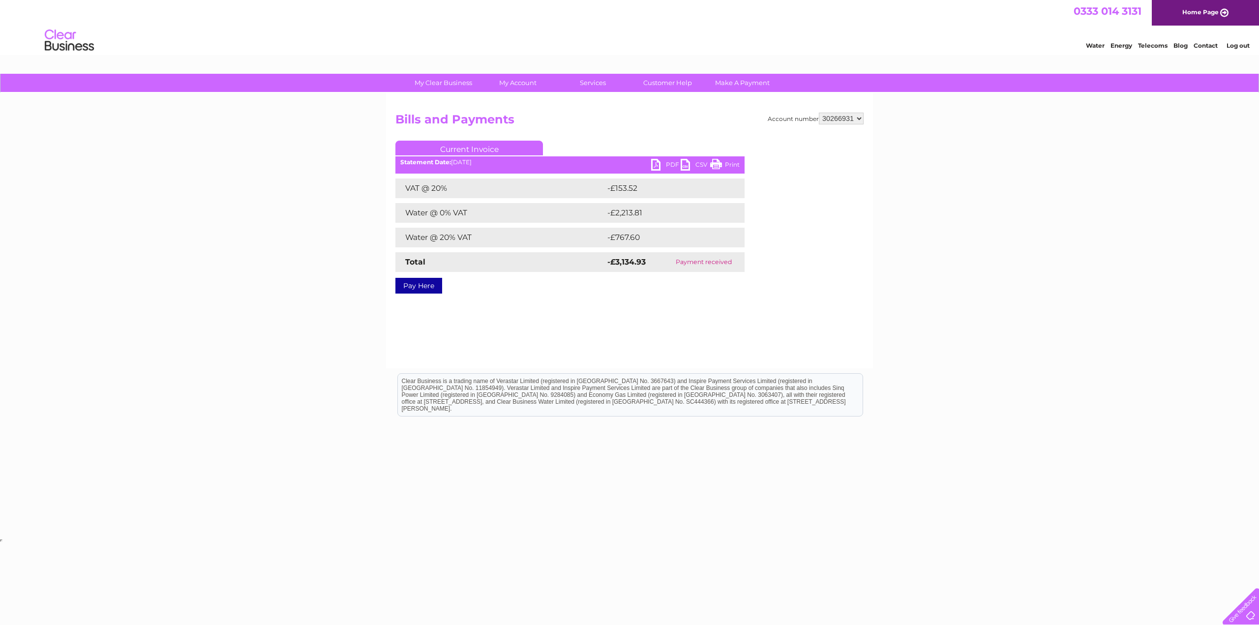
click at [658, 158] on ul "Current Invoice" at bounding box center [569, 150] width 349 height 18
click at [663, 170] on link "PDF" at bounding box center [666, 166] width 30 height 14
click at [663, 165] on link "PDF" at bounding box center [666, 166] width 30 height 14
click at [661, 162] on link "PDF" at bounding box center [666, 166] width 30 height 14
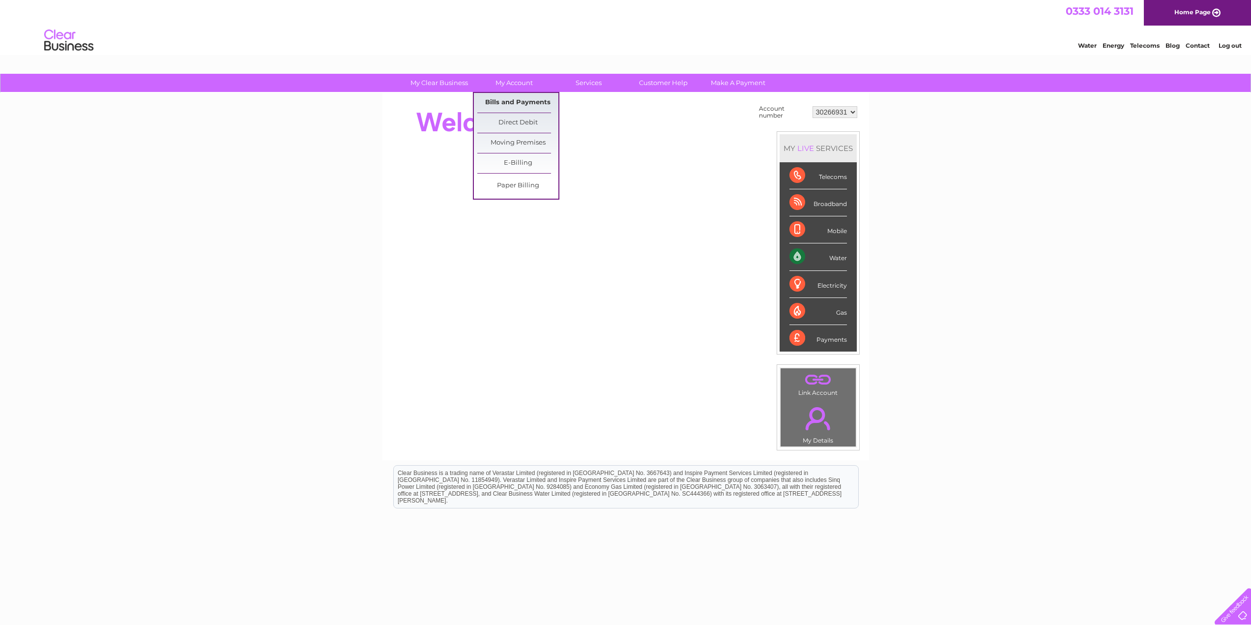
click at [524, 103] on link "Bills and Payments" at bounding box center [517, 103] width 81 height 20
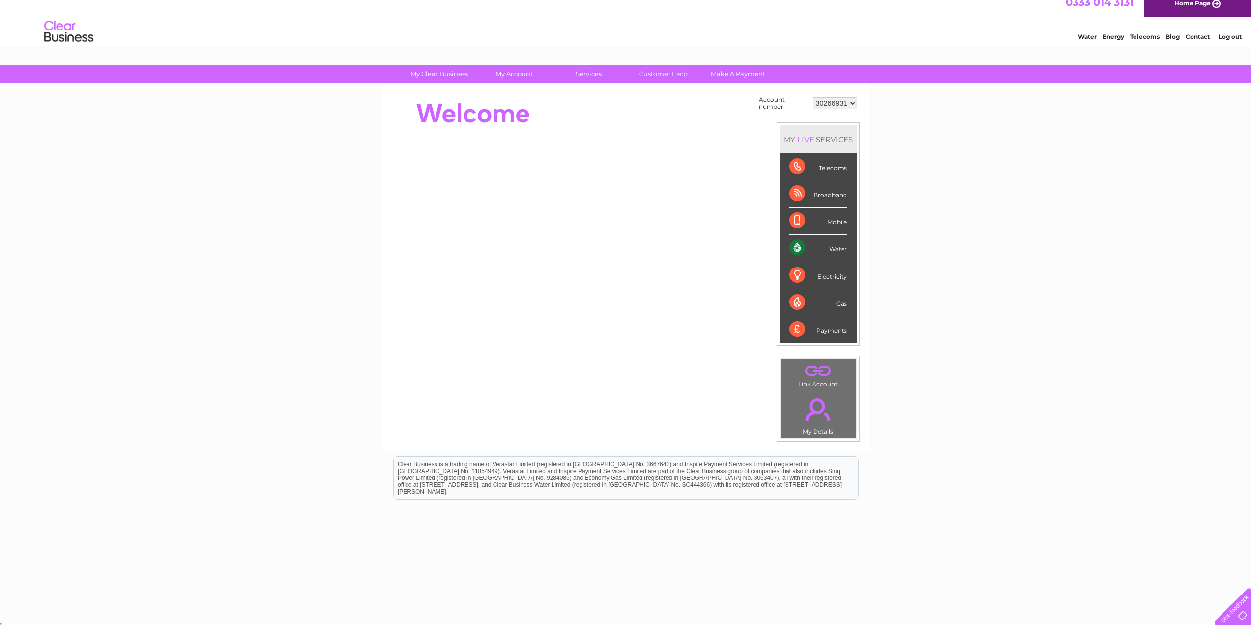
scroll to position [11, 0]
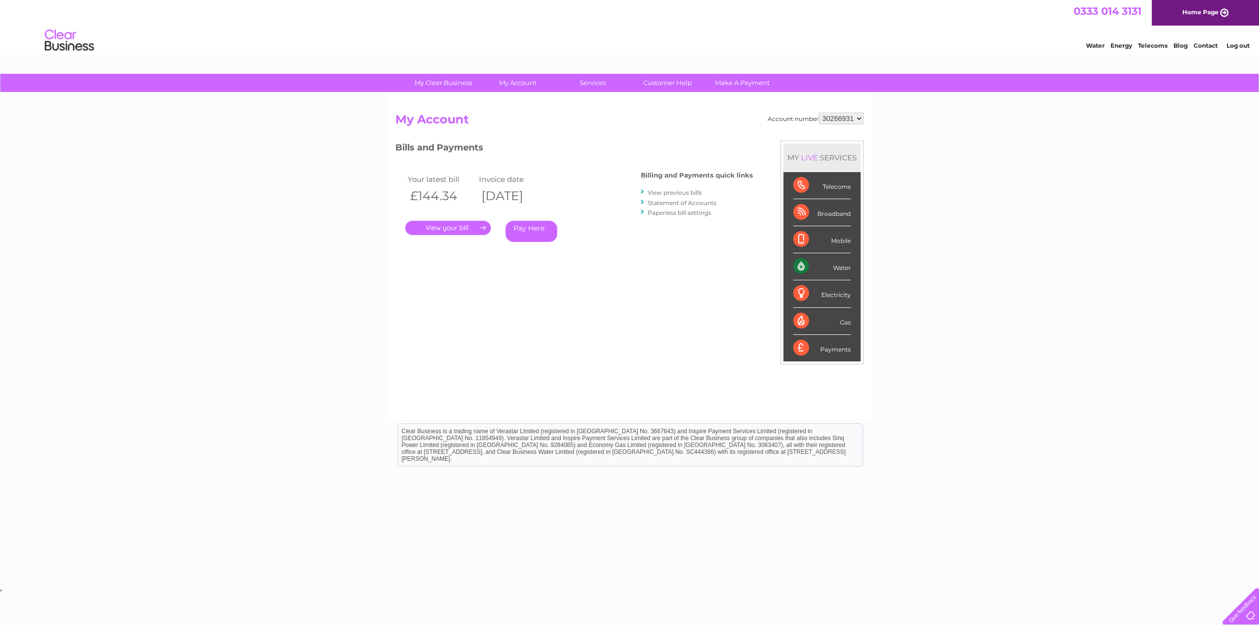
click at [680, 192] on link "View previous bills" at bounding box center [675, 192] width 54 height 7
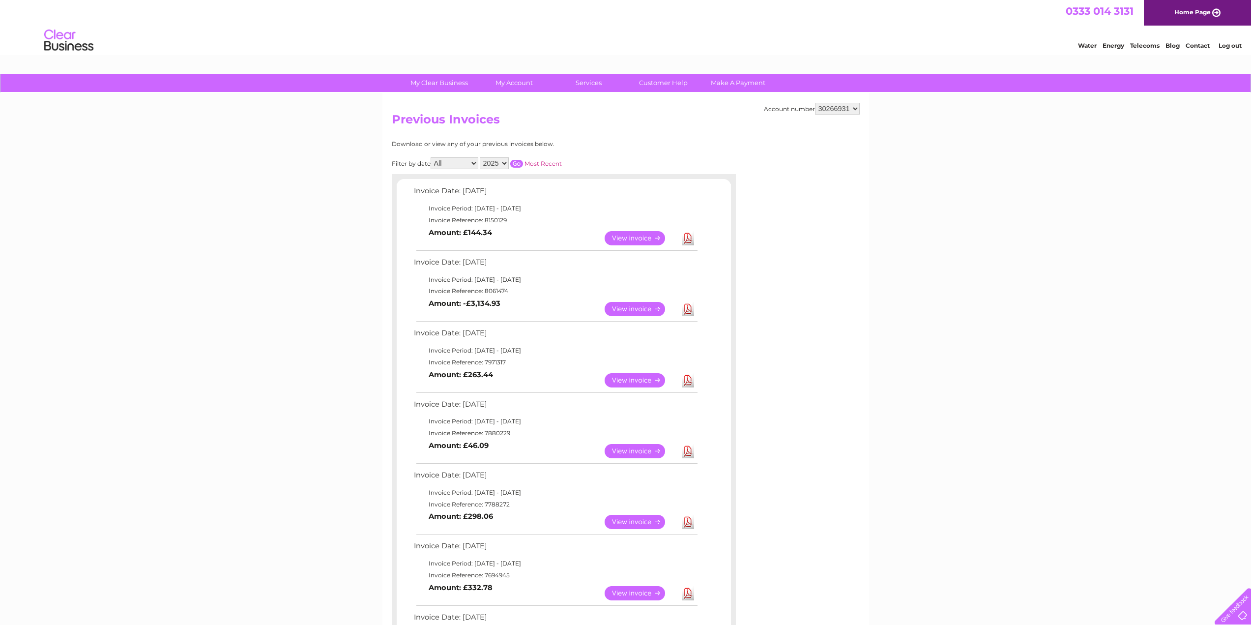
drag, startPoint x: 633, startPoint y: 238, endPoint x: 649, endPoint y: 240, distance: 15.9
click at [633, 238] on link "View" at bounding box center [641, 238] width 72 height 14
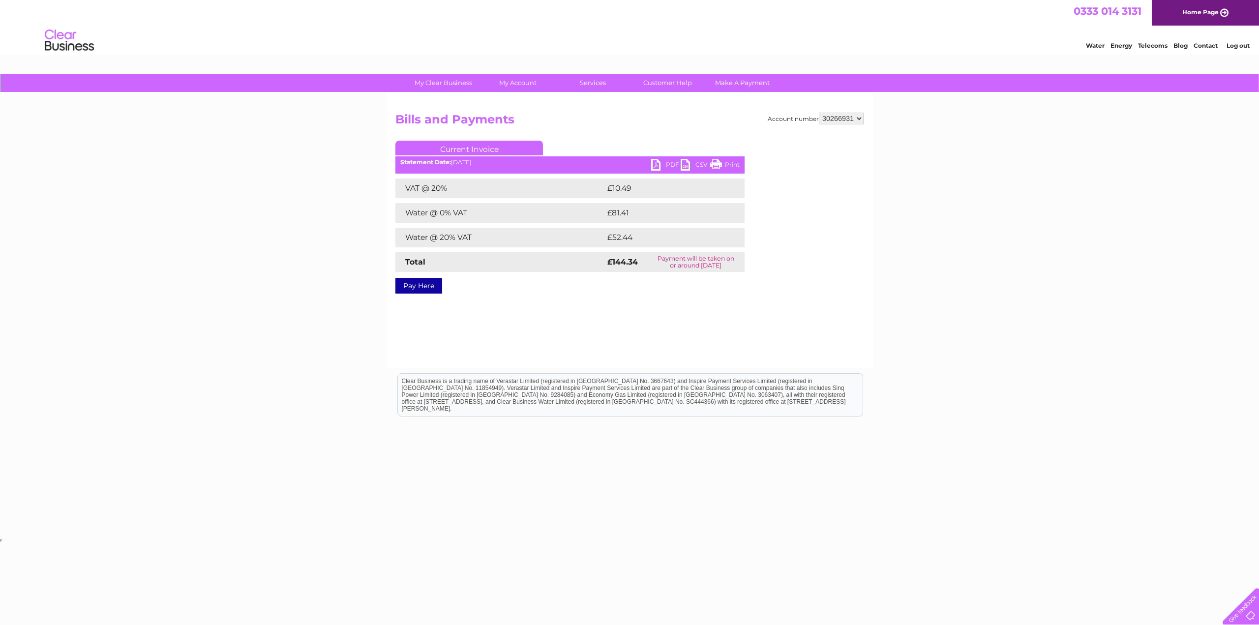
click at [666, 163] on link "PDF" at bounding box center [666, 166] width 30 height 14
drag, startPoint x: 520, startPoint y: 78, endPoint x: 523, endPoint y: 88, distance: 10.3
click at [520, 79] on link "My Account" at bounding box center [517, 83] width 81 height 18
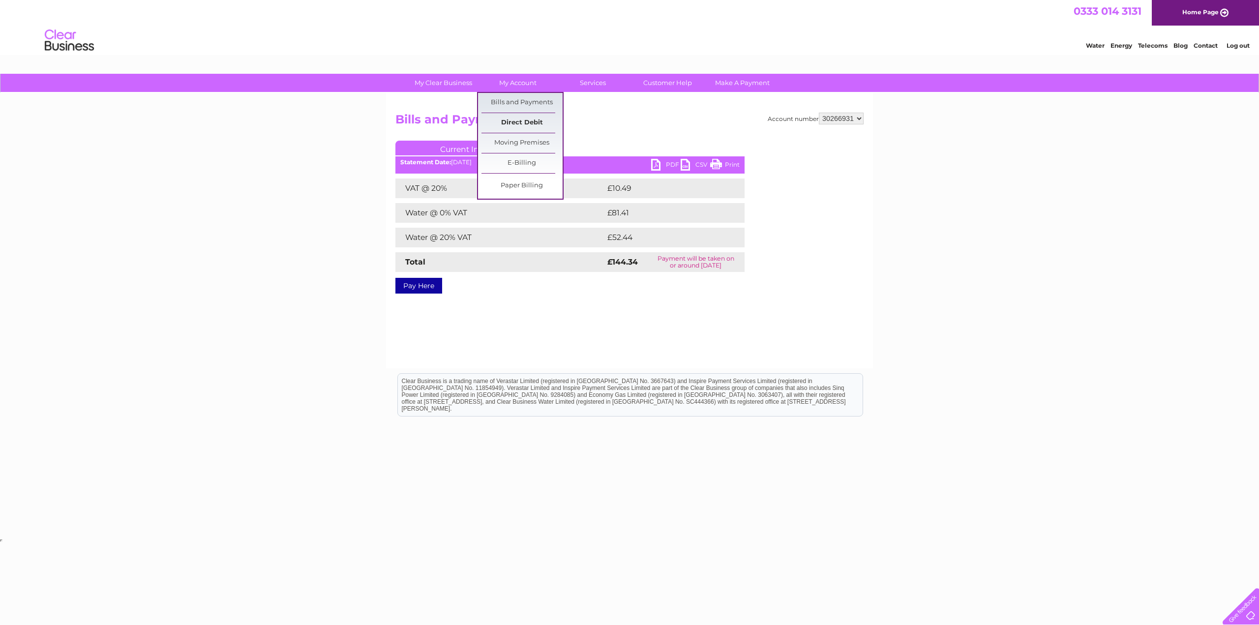
click at [541, 129] on link "Direct Debit" at bounding box center [521, 123] width 81 height 20
click at [526, 97] on link "Bills and Payments" at bounding box center [521, 103] width 81 height 20
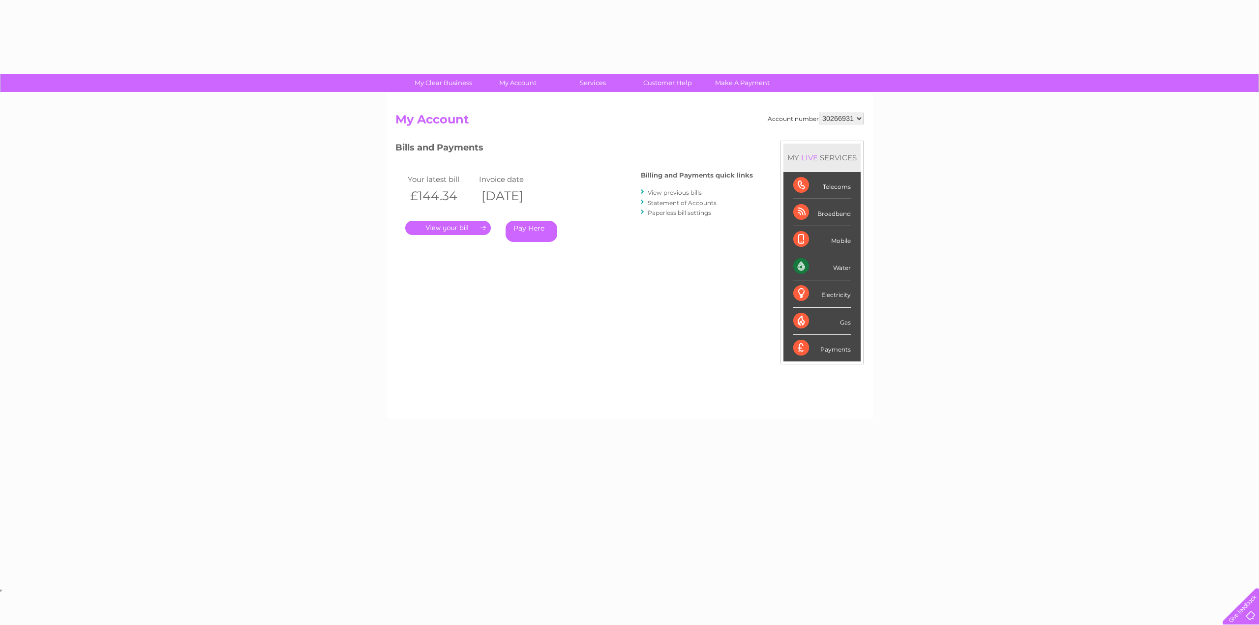
click at [669, 194] on link "View previous bills" at bounding box center [675, 192] width 54 height 7
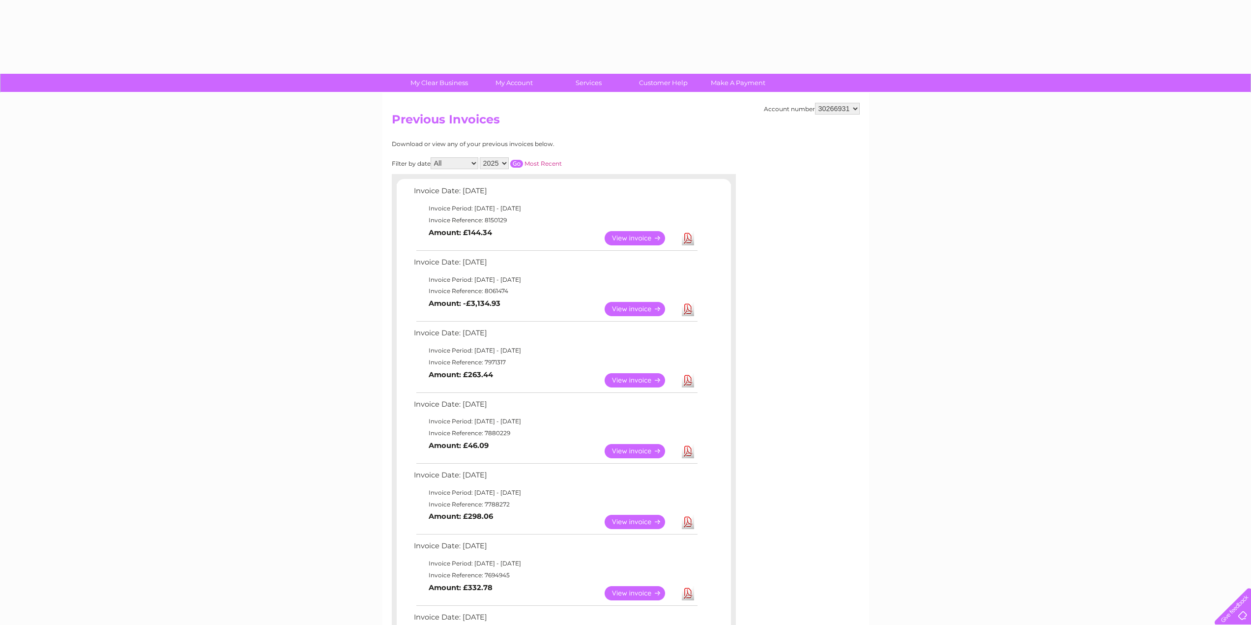
click at [640, 310] on link "View" at bounding box center [641, 309] width 72 height 14
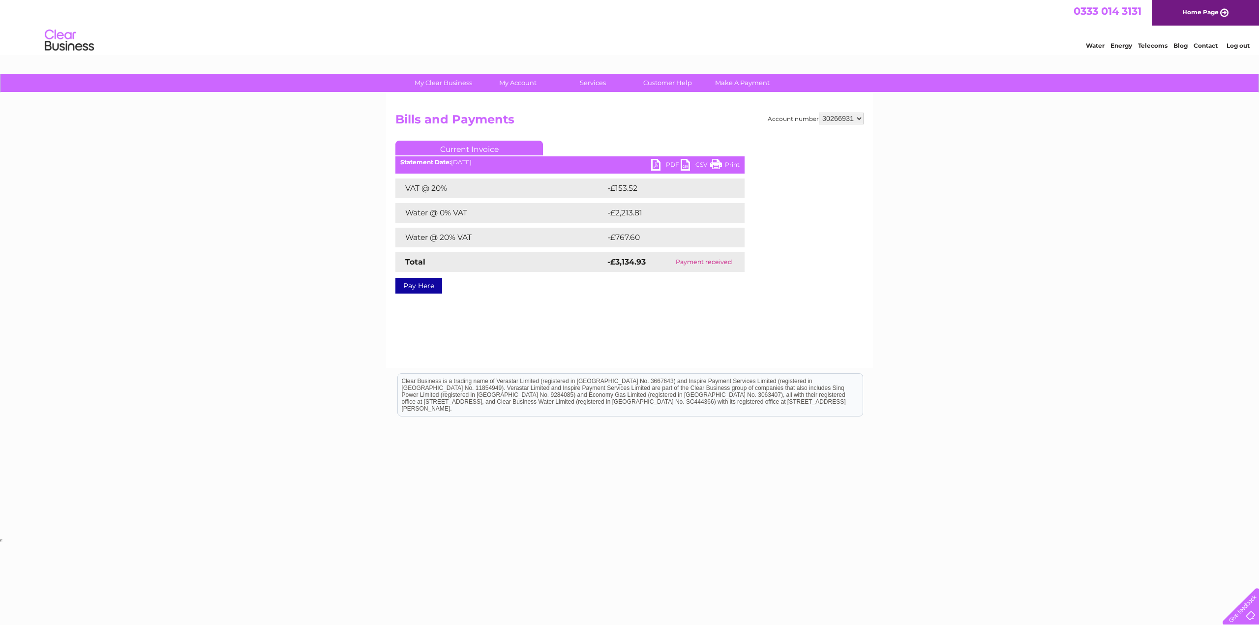
click at [666, 165] on link "PDF" at bounding box center [666, 166] width 30 height 14
click at [947, 58] on html "0333 014 3131 Home Page Water Energy Telecoms Blog Contact Log out" at bounding box center [629, 29] width 1259 height 58
